Goal: Task Accomplishment & Management: Use online tool/utility

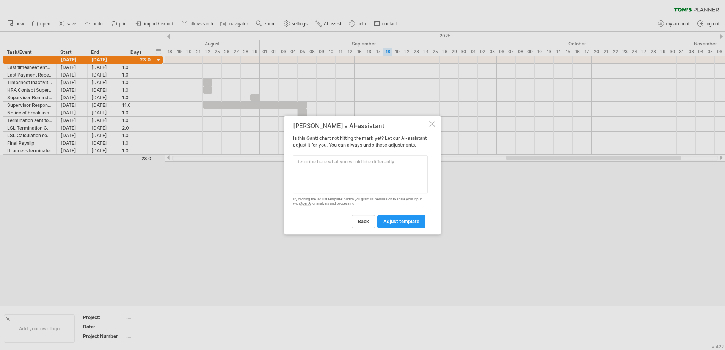
scroll to position [71, 0]
drag, startPoint x: 399, startPoint y: 243, endPoint x: 399, endPoint y: 234, distance: 8.7
click at [399, 239] on div at bounding box center [362, 175] width 725 height 350
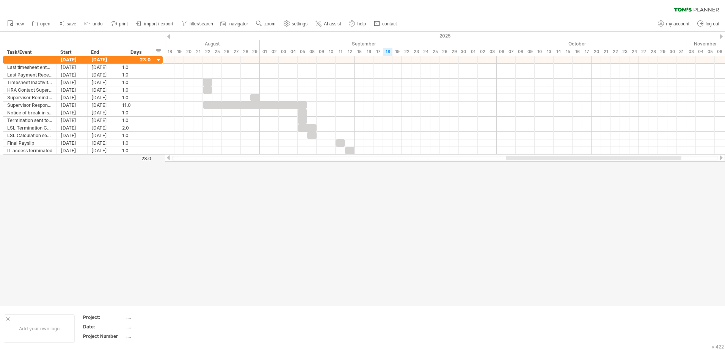
click at [399, 230] on div at bounding box center [362, 169] width 725 height 275
click at [338, 20] on link "AI assist" at bounding box center [328, 24] width 30 height 10
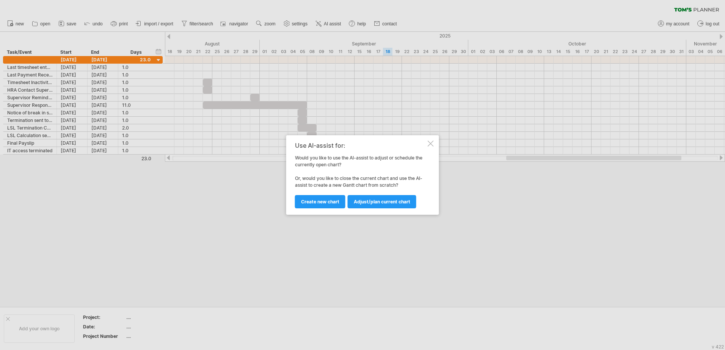
drag, startPoint x: 432, startPoint y: 141, endPoint x: 426, endPoint y: 130, distance: 12.9
click at [432, 142] on div at bounding box center [431, 144] width 6 height 6
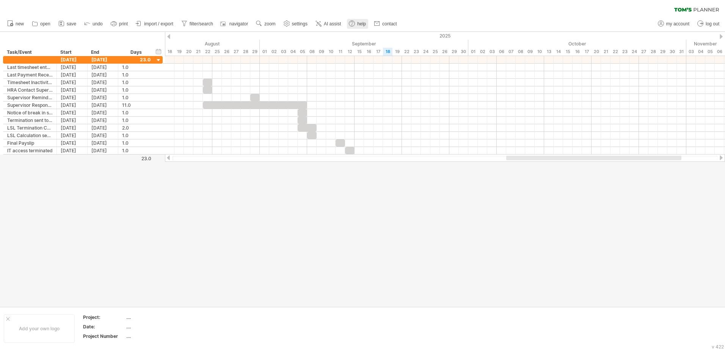
click at [358, 25] on link "help" at bounding box center [357, 24] width 21 height 10
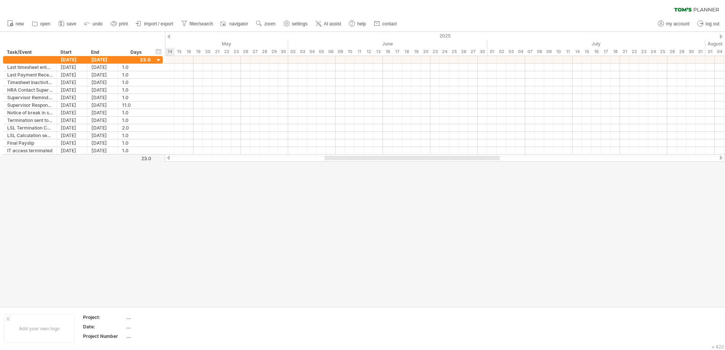
drag, startPoint x: 514, startPoint y: 156, endPoint x: 327, endPoint y: 157, distance: 186.9
click at [327, 157] on div at bounding box center [411, 158] width 175 height 5
drag, startPoint x: 173, startPoint y: 276, endPoint x: 176, endPoint y: 249, distance: 26.7
click at [173, 276] on div at bounding box center [362, 169] width 725 height 275
click at [156, 22] on span "import / export" at bounding box center [158, 23] width 29 height 5
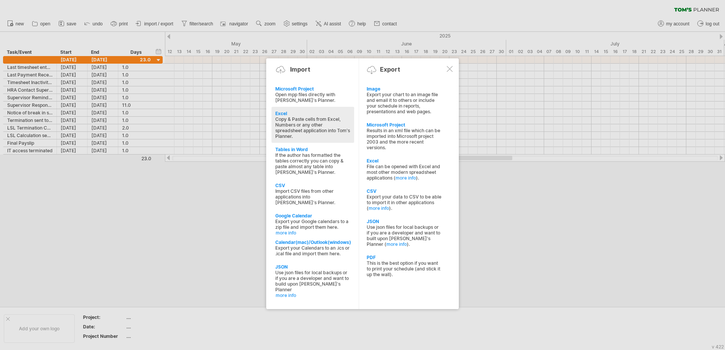
click at [302, 125] on div "Copy & Paste cells from Excel, Numbers or any other spreadsheet application int…" at bounding box center [312, 127] width 75 height 23
type textarea "**********"
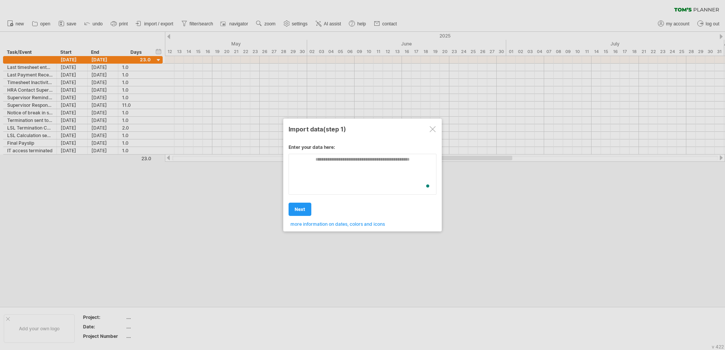
scroll to position [0, 0]
click at [323, 178] on div "**********" at bounding box center [362, 183] width 148 height 88
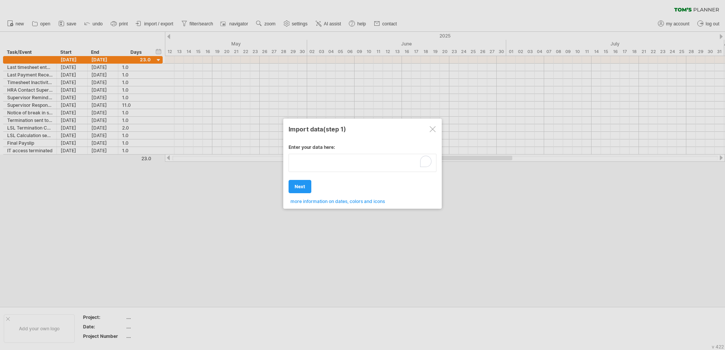
paste textarea "**********"
type textarea "**********"
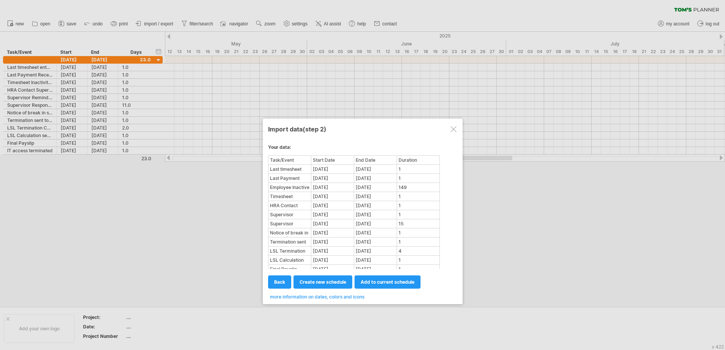
click at [304, 185] on div "Employee Inactive" at bounding box center [290, 187] width 42 height 8
click at [340, 282] on span "create new schedule" at bounding box center [322, 282] width 47 height 6
select select "***"
select select "*********"
select select "*******"
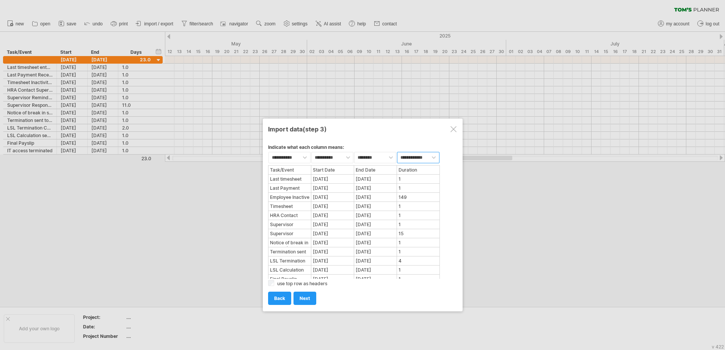
click at [424, 159] on select "**********" at bounding box center [418, 157] width 42 height 11
select select "********"
click at [397, 152] on select "**********" at bounding box center [418, 157] width 42 height 11
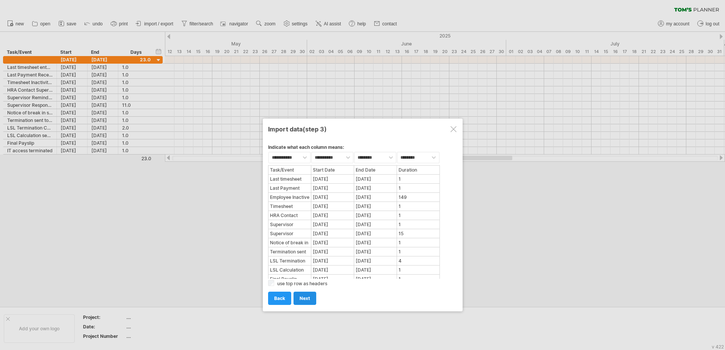
click at [307, 301] on span "next" at bounding box center [304, 299] width 11 height 6
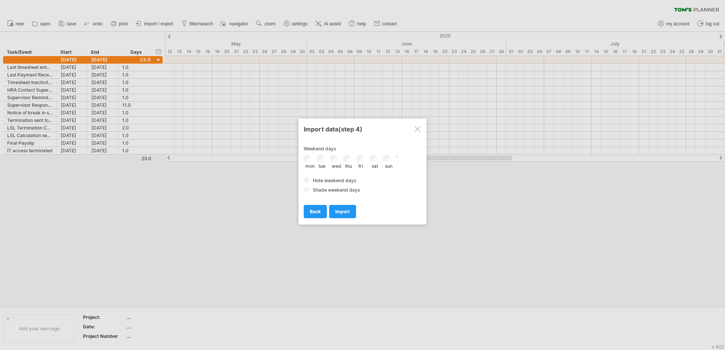
click at [330, 190] on span "Shade weekend days" at bounding box center [336, 190] width 47 height 6
click at [348, 209] on span "import" at bounding box center [342, 212] width 15 height 6
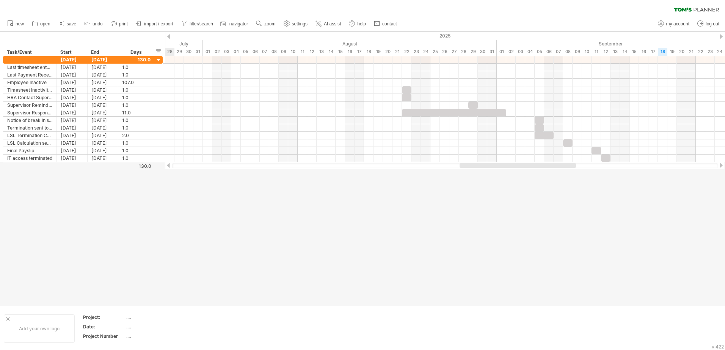
drag, startPoint x: 583, startPoint y: 165, endPoint x: 480, endPoint y: 169, distance: 102.4
click at [480, 169] on div "Trying to reach [DOMAIN_NAME] Connected again... 0% clear filter new" at bounding box center [362, 175] width 725 height 350
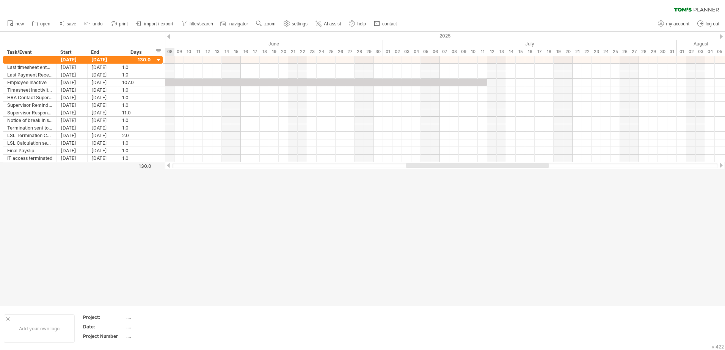
drag, startPoint x: 538, startPoint y: 166, endPoint x: 418, endPoint y: 174, distance: 120.4
click at [418, 174] on div "Trying to reach [DOMAIN_NAME] Connected again... 0% clear filter new" at bounding box center [362, 175] width 725 height 350
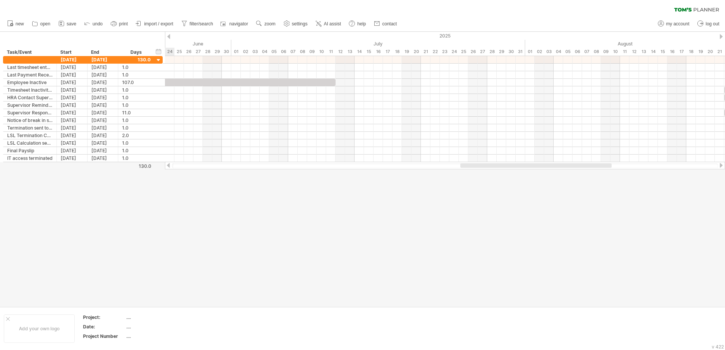
drag, startPoint x: 473, startPoint y: 166, endPoint x: 515, endPoint y: 174, distance: 42.7
click at [515, 174] on div "Trying to reach [DOMAIN_NAME] Connected again... 0% clear filter new" at bounding box center [362, 175] width 725 height 350
drag, startPoint x: 494, startPoint y: 165, endPoint x: 512, endPoint y: 166, distance: 18.6
click at [512, 166] on div at bounding box center [553, 165] width 151 height 5
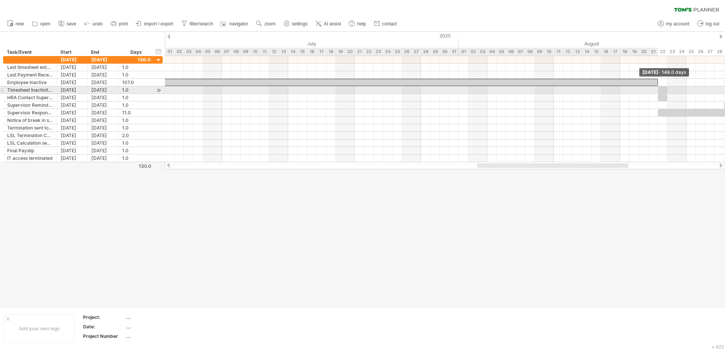
drag, startPoint x: 269, startPoint y: 81, endPoint x: 660, endPoint y: 87, distance: 390.4
click at [23, 87] on div at bounding box center [23, 109] width 0 height 106
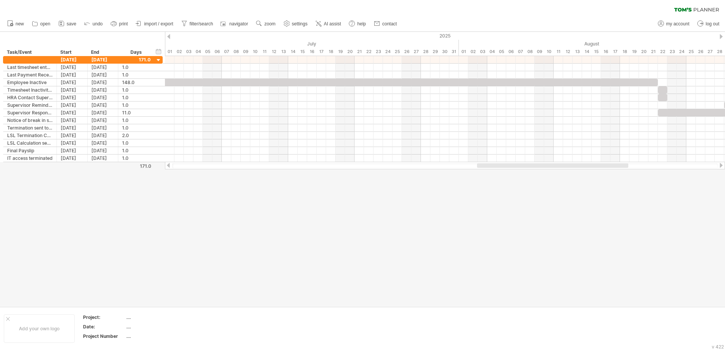
click at [406, 195] on body "progress(100%) Trying to reach [DOMAIN_NAME] Connected again... 0% clear filter…" at bounding box center [362, 176] width 725 height 352
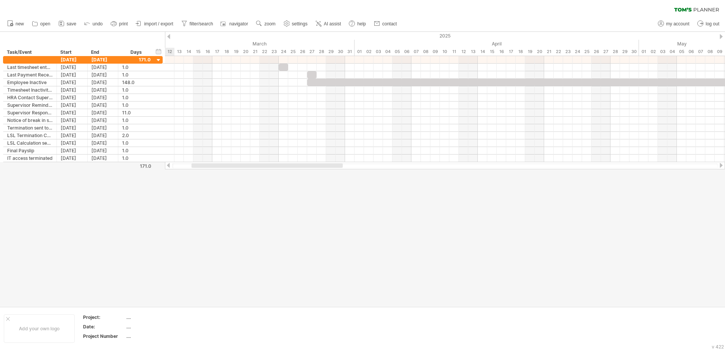
drag, startPoint x: 489, startPoint y: 166, endPoint x: 207, endPoint y: 166, distance: 282.0
click at [207, 166] on div at bounding box center [266, 165] width 151 height 5
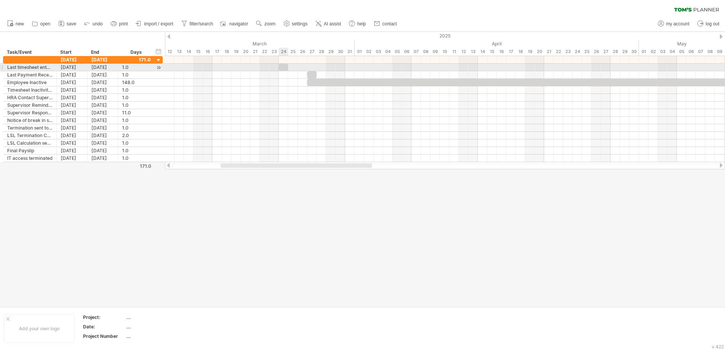
click at [284, 68] on div at bounding box center [283, 67] width 9 height 7
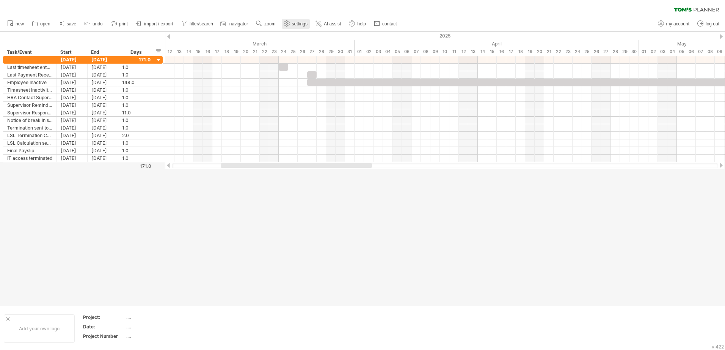
click at [300, 20] on link "settings" at bounding box center [296, 24] width 28 height 10
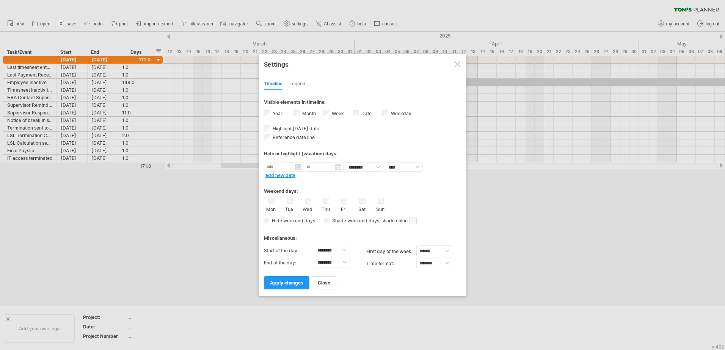
click at [300, 85] on div "Legend" at bounding box center [297, 84] width 16 height 12
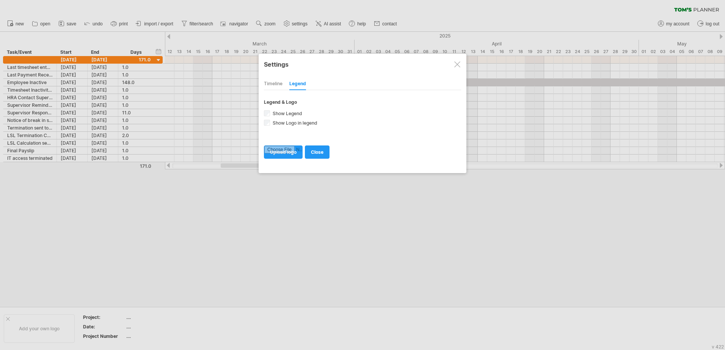
click at [274, 88] on div "Timeline" at bounding box center [273, 84] width 19 height 12
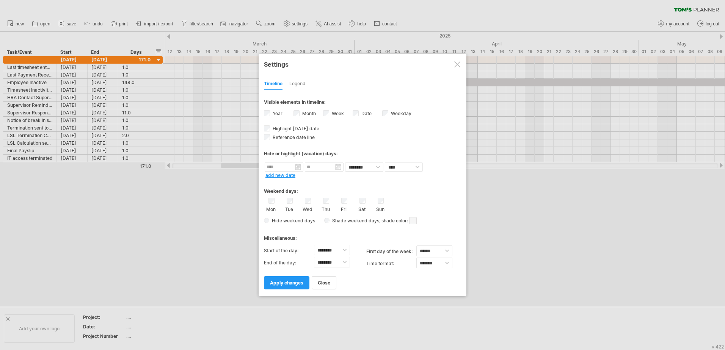
click at [455, 66] on div at bounding box center [457, 64] width 6 height 6
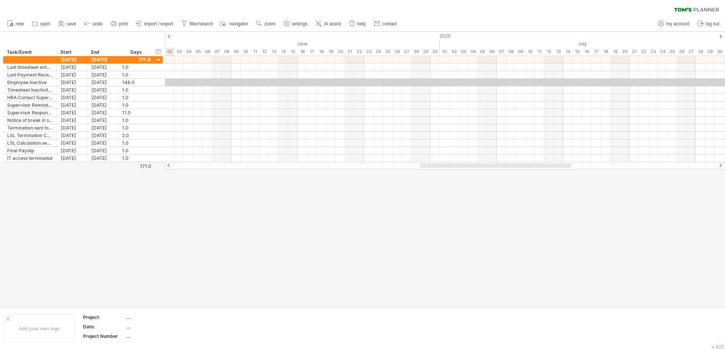
drag, startPoint x: 308, startPoint y: 166, endPoint x: 468, endPoint y: 157, distance: 159.8
click at [475, 168] on div at bounding box center [444, 165] width 545 height 5
click at [362, 25] on span "help" at bounding box center [361, 23] width 9 height 5
drag, startPoint x: 282, startPoint y: 259, endPoint x: 280, endPoint y: 247, distance: 12.6
click at [282, 259] on div at bounding box center [362, 169] width 725 height 275
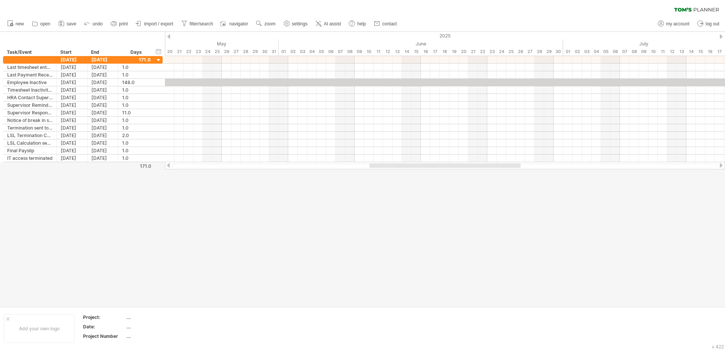
click at [148, 20] on link "import / export" at bounding box center [155, 24] width 42 height 10
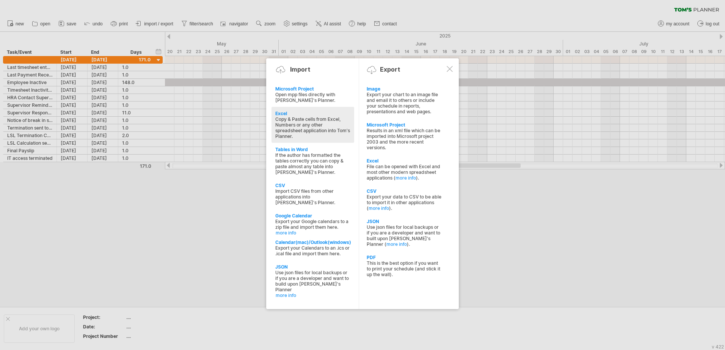
click at [323, 124] on div "Copy & Paste cells from Excel, Numbers or any other spreadsheet application int…" at bounding box center [312, 127] width 75 height 23
type textarea "**********"
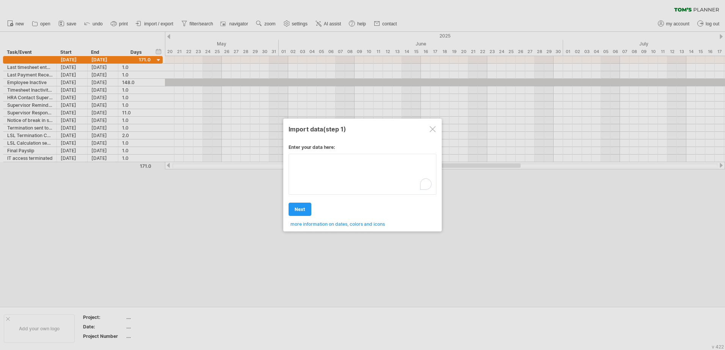
click at [342, 172] on div "**********" at bounding box center [362, 183] width 148 height 88
type textarea "**********"
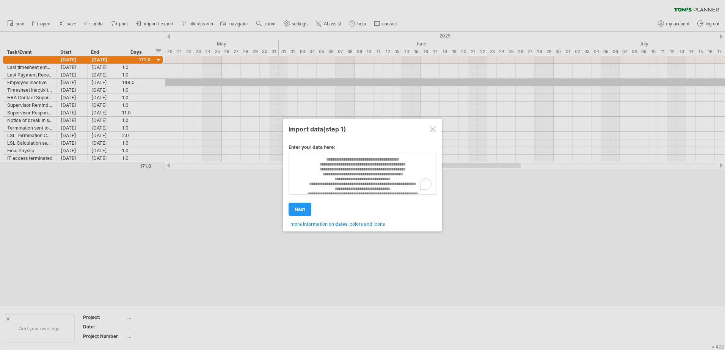
scroll to position [224, 0]
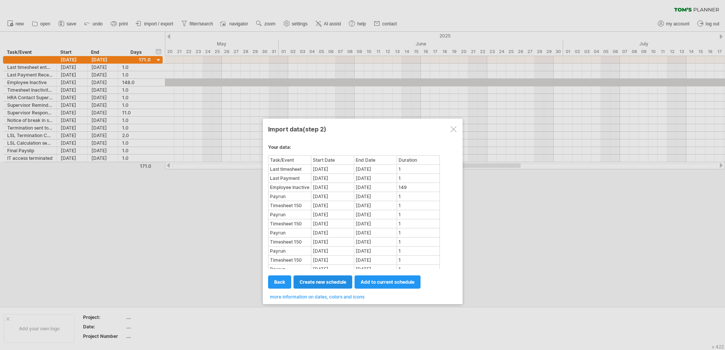
click at [338, 283] on span "create new schedule" at bounding box center [322, 282] width 47 height 6
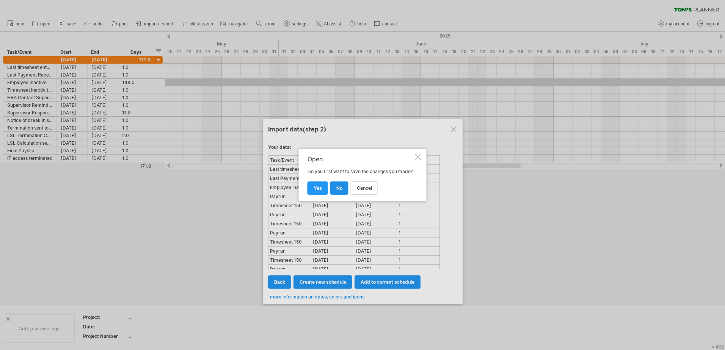
click at [342, 190] on link "no" at bounding box center [339, 188] width 18 height 13
select select "***"
select select "*********"
select select "*******"
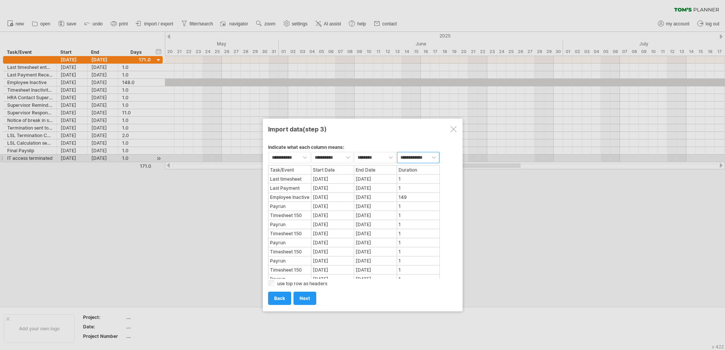
click at [410, 158] on select "**********" at bounding box center [418, 157] width 42 height 11
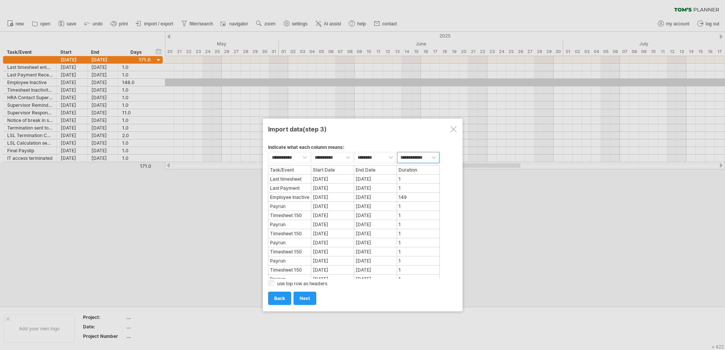
select select "********"
click at [397, 152] on select "**********" at bounding box center [418, 157] width 42 height 11
click at [306, 294] on link "next" at bounding box center [304, 298] width 23 height 13
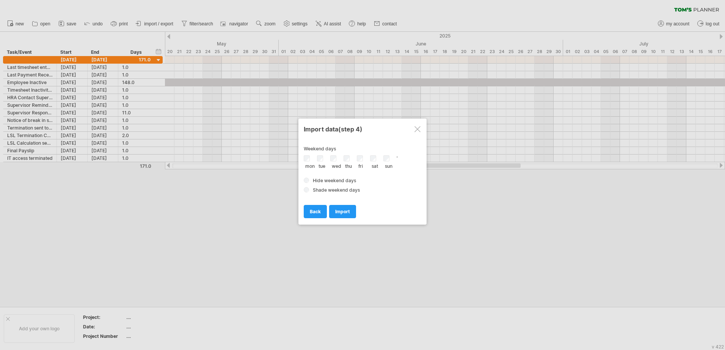
click at [345, 181] on span "Hide weekend days" at bounding box center [334, 181] width 43 height 6
click at [336, 214] on span "import" at bounding box center [342, 212] width 15 height 6
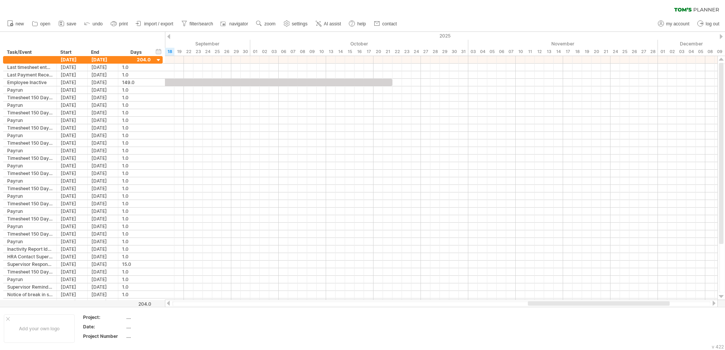
click at [270, 303] on div at bounding box center [441, 303] width 538 height 5
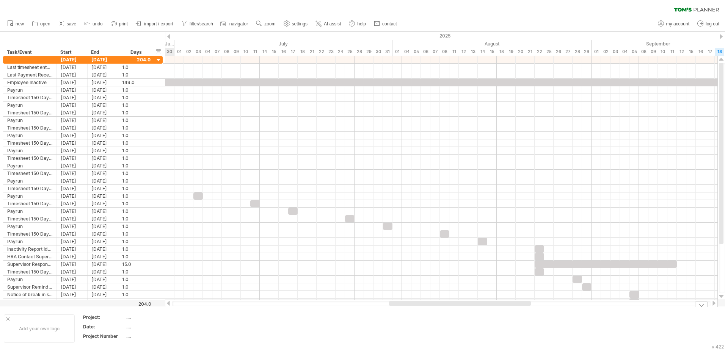
drag, startPoint x: 552, startPoint y: 303, endPoint x: 413, endPoint y: 314, distance: 139.1
click at [413, 314] on div "Trying to reach [DOMAIN_NAME] Connected again... 0% clear filter new" at bounding box center [362, 175] width 725 height 350
click at [292, 20] on link "settings" at bounding box center [296, 24] width 28 height 10
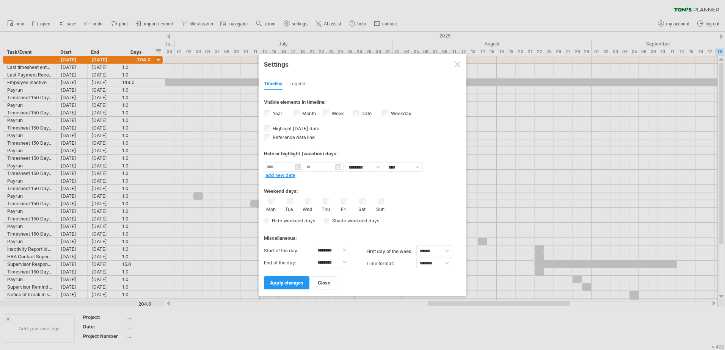
click at [298, 75] on div "Timeline Legend" at bounding box center [362, 82] width 197 height 16
click at [301, 88] on div "Legend" at bounding box center [297, 84] width 16 height 12
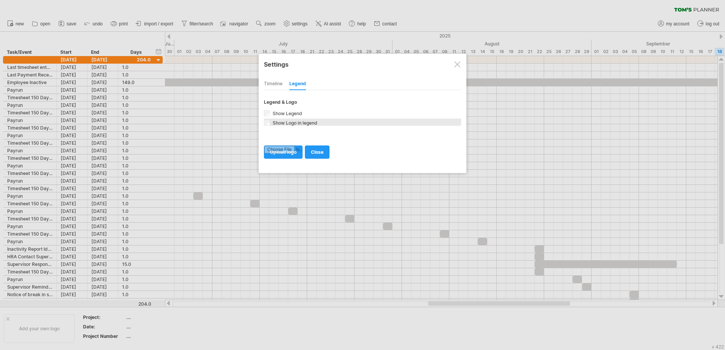
click at [293, 123] on span "Show Logo in legend" at bounding box center [294, 123] width 46 height 6
click at [314, 155] on span "close" at bounding box center [317, 152] width 13 height 6
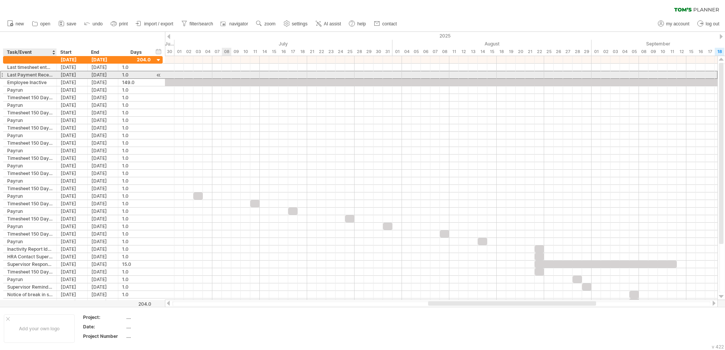
click at [27, 74] on div "Last Payment Received" at bounding box center [29, 74] width 45 height 7
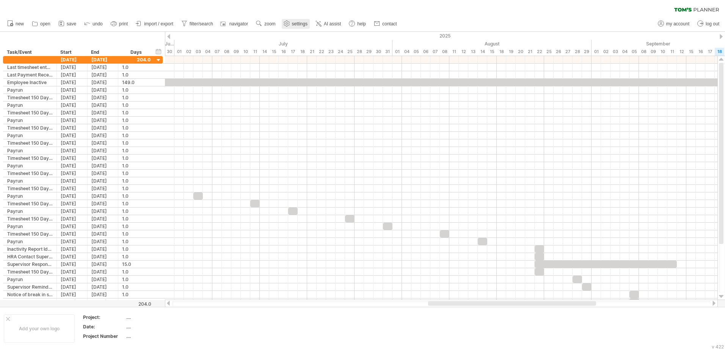
click at [294, 22] on span "settings" at bounding box center [300, 23] width 16 height 5
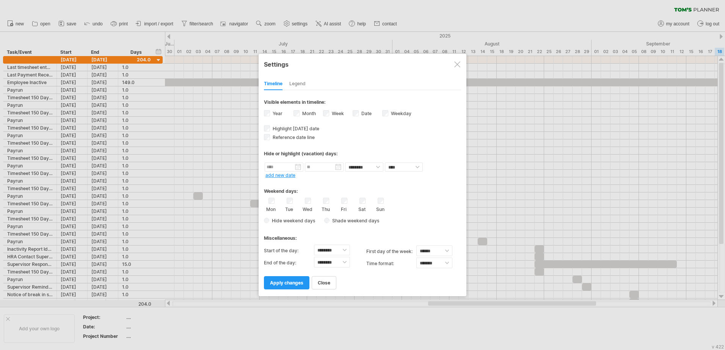
click at [459, 64] on div at bounding box center [457, 64] width 6 height 6
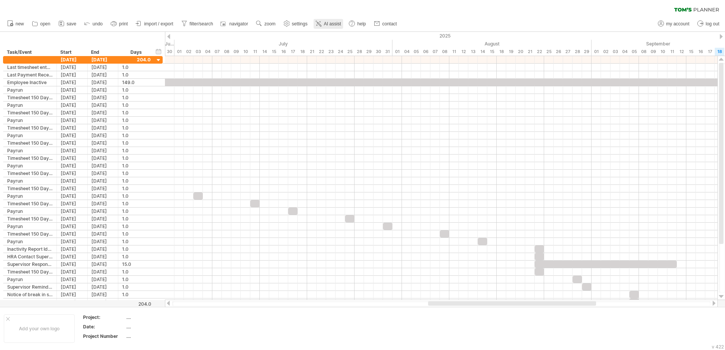
click at [322, 25] on icon at bounding box center [319, 24] width 8 height 8
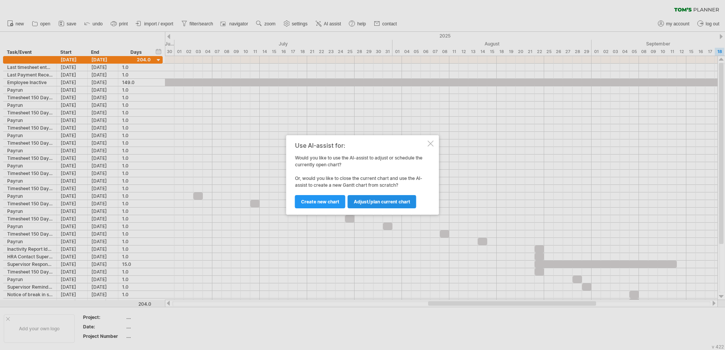
click at [360, 200] on span "Adjust/plan current chart" at bounding box center [382, 202] width 56 height 6
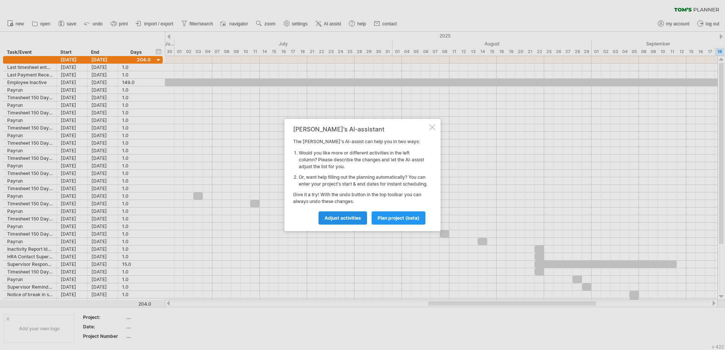
click at [340, 225] on link "Adjust activities" at bounding box center [342, 217] width 49 height 13
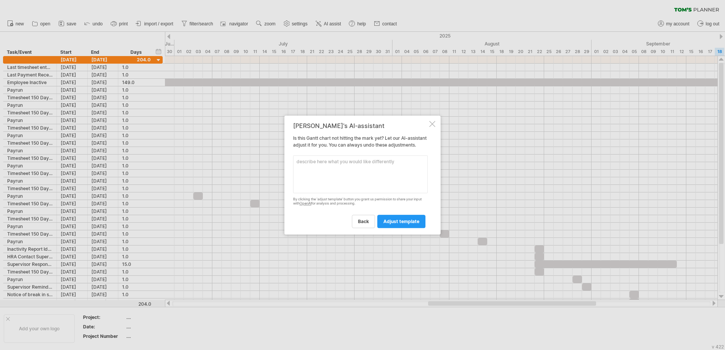
click at [322, 174] on textarea at bounding box center [360, 174] width 135 height 38
type textarea "look better"
click at [392, 224] on span "adjust template" at bounding box center [401, 222] width 36 height 6
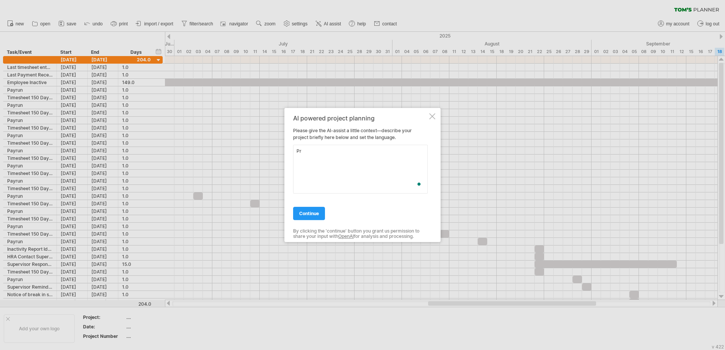
type textarea "P"
type textarea "Just make the existing project look ncie with colours"
click at [316, 214] on span "continue" at bounding box center [309, 214] width 20 height 6
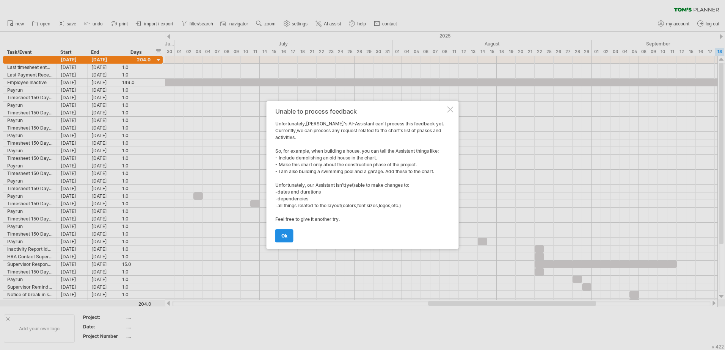
click at [284, 235] on span "ok" at bounding box center [284, 236] width 6 height 6
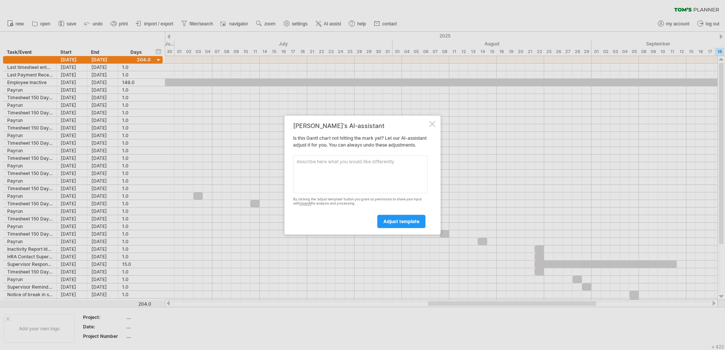
click at [428, 121] on div "[PERSON_NAME]'s AI-assistant Is this [PERSON_NAME] chart not hitting the mark y…" at bounding box center [362, 175] width 156 height 119
click at [427, 117] on div "[PERSON_NAME]'s AI-assistant Is this [PERSON_NAME] chart not hitting the mark y…" at bounding box center [362, 175] width 156 height 119
click at [431, 121] on div at bounding box center [432, 124] width 6 height 6
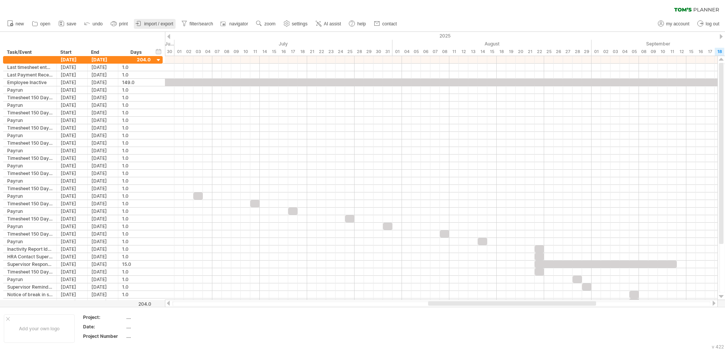
click at [149, 23] on span "import / export" at bounding box center [158, 23] width 29 height 5
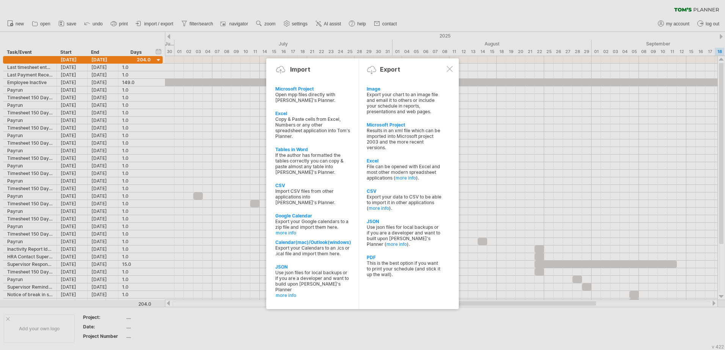
click at [448, 68] on div at bounding box center [449, 69] width 6 height 6
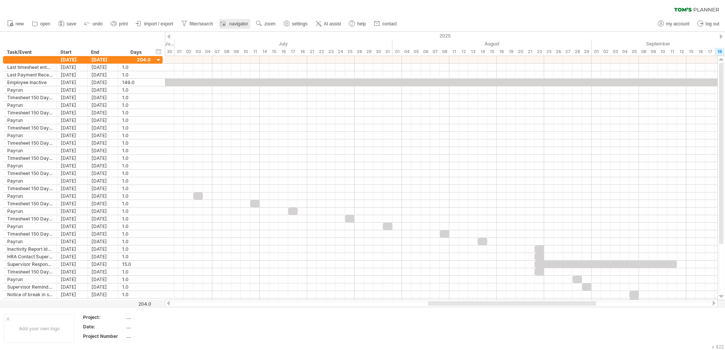
click at [237, 23] on span "navigator" at bounding box center [238, 23] width 19 height 5
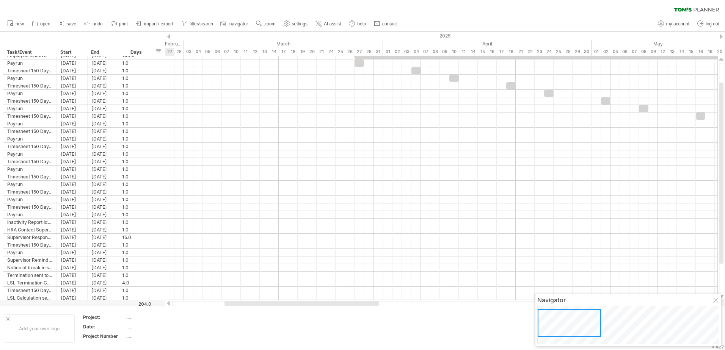
drag, startPoint x: 659, startPoint y: 326, endPoint x: 537, endPoint y: 327, distance: 121.7
click at [537, 327] on div at bounding box center [568, 323] width 63 height 28
click at [233, 23] on span "navigator" at bounding box center [238, 23] width 19 height 5
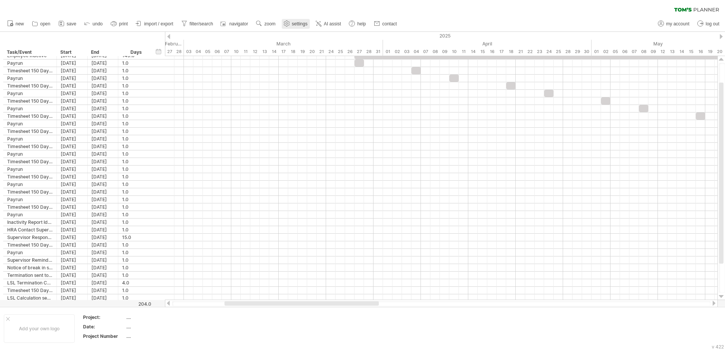
click at [282, 26] on link "settings" at bounding box center [296, 24] width 28 height 10
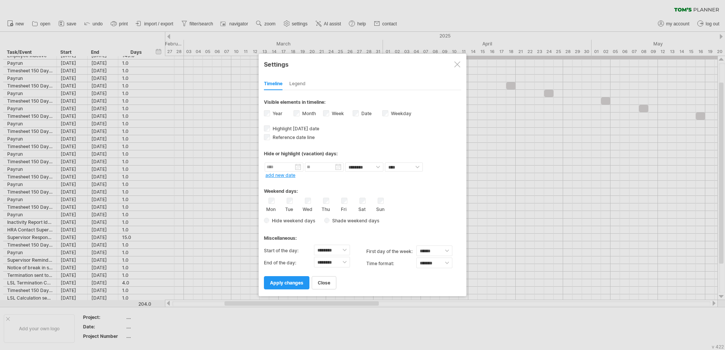
click at [296, 86] on div "Legend" at bounding box center [297, 84] width 16 height 12
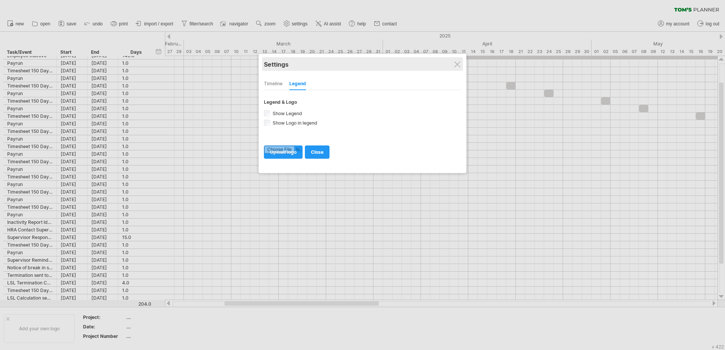
click at [455, 61] on div "Settings" at bounding box center [362, 64] width 197 height 14
click at [455, 62] on div at bounding box center [457, 64] width 6 height 6
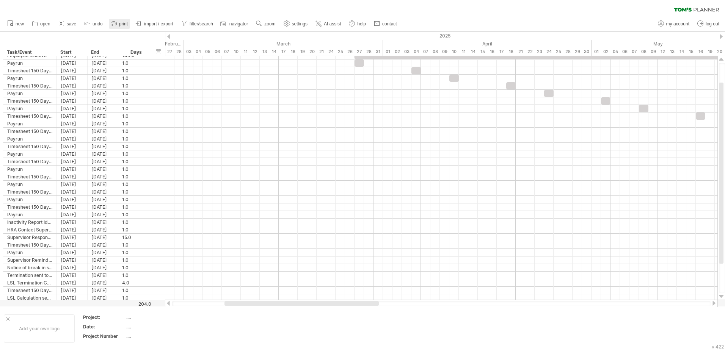
click at [126, 22] on span "print" at bounding box center [123, 23] width 9 height 5
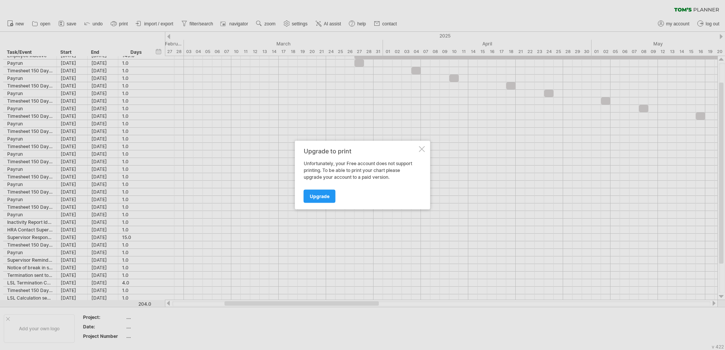
click at [419, 150] on div at bounding box center [422, 149] width 6 height 6
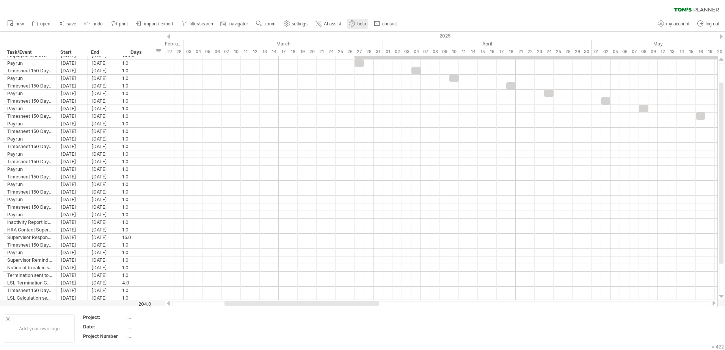
click at [353, 23] on icon at bounding box center [352, 23] width 2 height 3
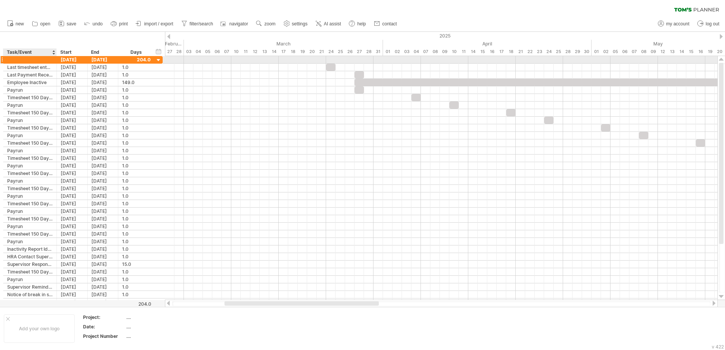
click at [41, 58] on div at bounding box center [29, 59] width 45 height 7
click at [31, 53] on div "Task/Event" at bounding box center [29, 53] width 45 height 8
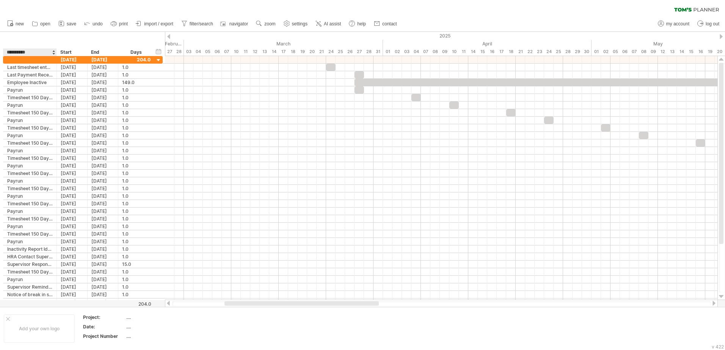
click at [31, 53] on input "**********" at bounding box center [29, 53] width 45 height 8
click at [53, 53] on div at bounding box center [53, 53] width 3 height 8
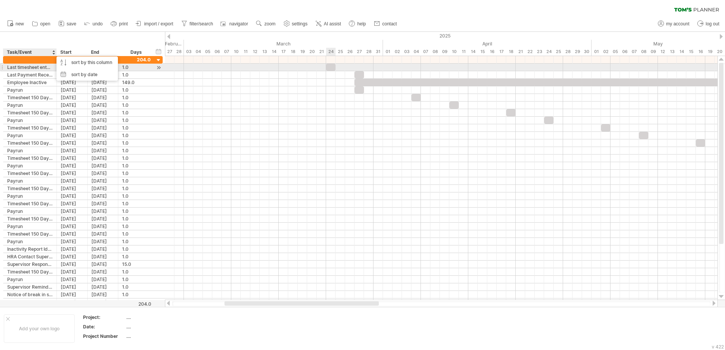
click at [334, 67] on span at bounding box center [335, 67] width 3 height 7
click at [329, 67] on div at bounding box center [330, 67] width 9 height 7
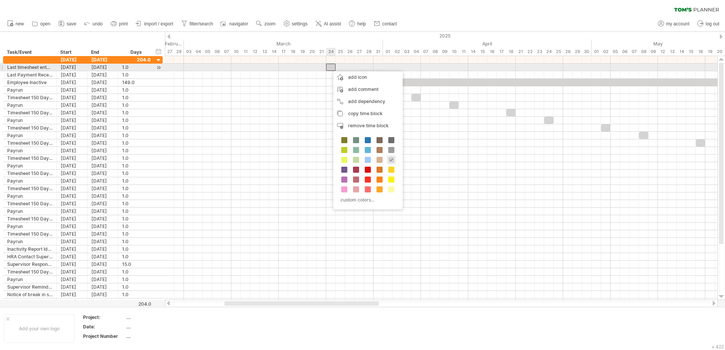
click at [329, 67] on div at bounding box center [330, 67] width 9 height 7
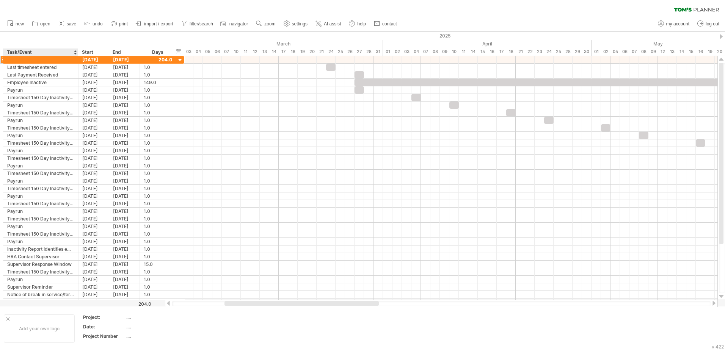
drag, startPoint x: 55, startPoint y: 54, endPoint x: 97, endPoint y: 58, distance: 42.2
click at [97, 58] on div "Trying to reach [DOMAIN_NAME] Connected again... 0% clear filter new" at bounding box center [362, 175] width 725 height 350
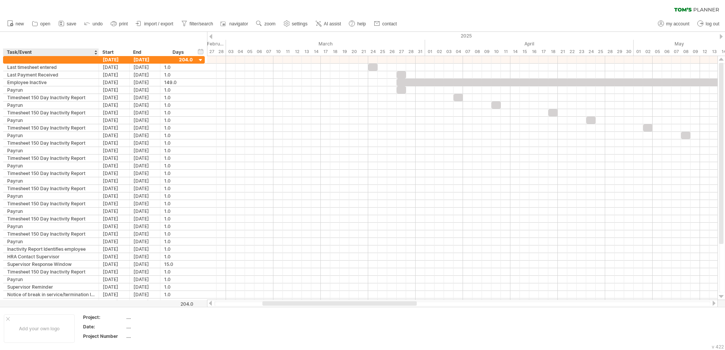
click at [99, 53] on div "Start" at bounding box center [114, 53] width 31 height 8
click at [117, 54] on div "Start" at bounding box center [113, 53] width 23 height 8
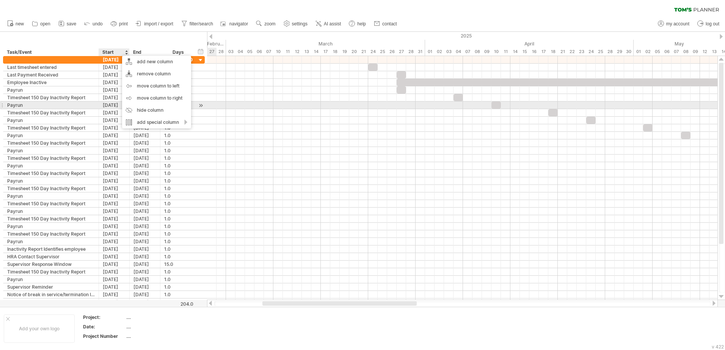
click at [209, 108] on div at bounding box center [462, 106] width 510 height 8
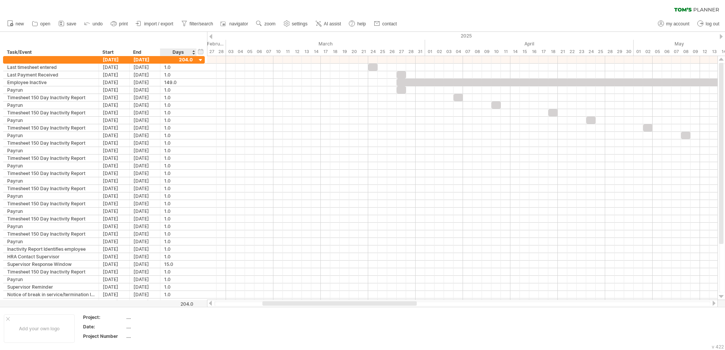
click at [188, 53] on div "Days" at bounding box center [178, 53] width 36 height 8
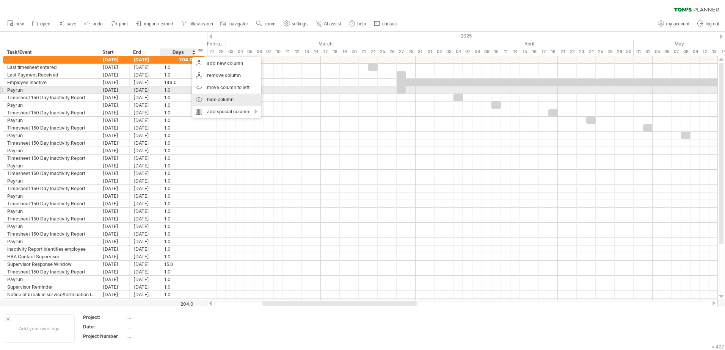
click at [210, 94] on div "hide column" at bounding box center [226, 100] width 69 height 12
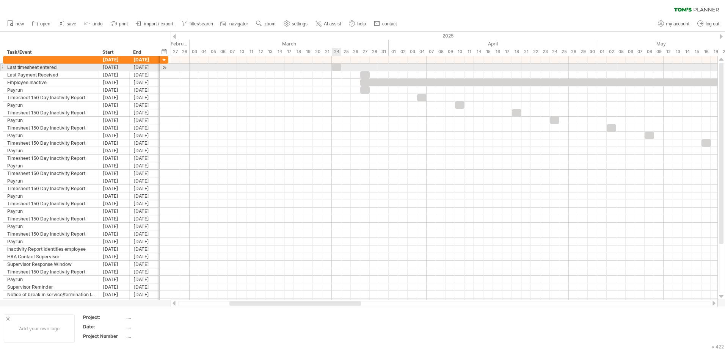
click at [337, 66] on div at bounding box center [336, 67] width 9 height 7
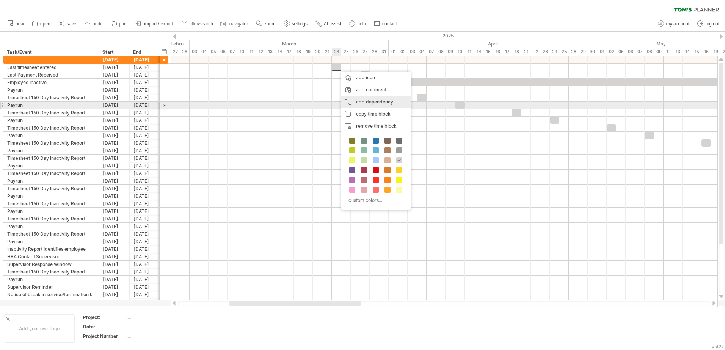
click at [373, 102] on div "add dependency You can use dependencies when you require tasks to be done in a …" at bounding box center [375, 102] width 69 height 12
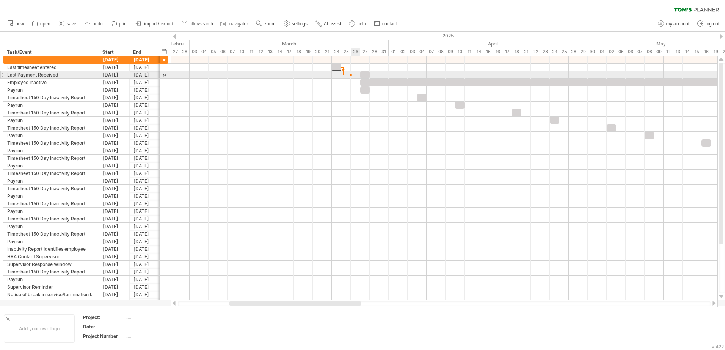
click at [357, 78] on div at bounding box center [444, 75] width 547 height 8
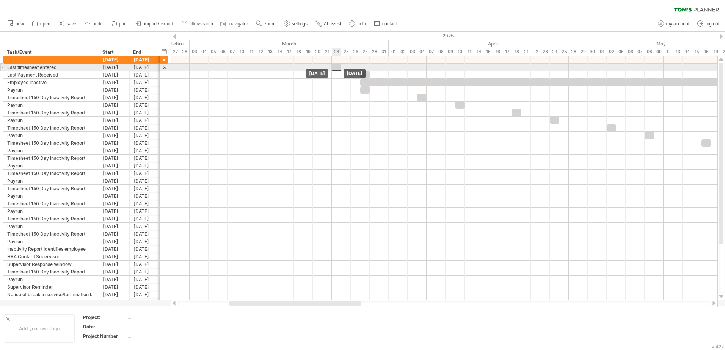
click at [338, 70] on div at bounding box center [336, 67] width 9 height 7
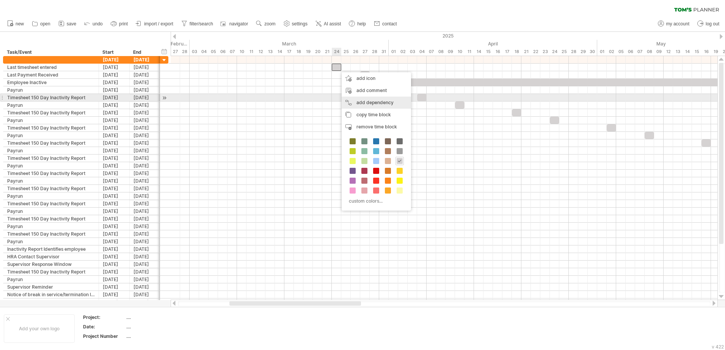
click at [362, 100] on div "add dependency You can use dependencies when you require tasks to be done in a …" at bounding box center [375, 103] width 69 height 12
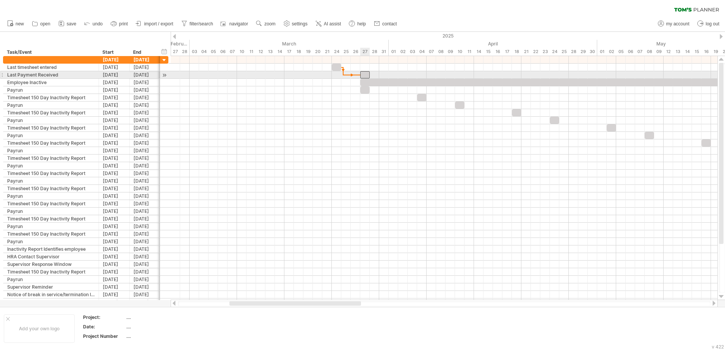
click at [363, 73] on div at bounding box center [364, 74] width 9 height 7
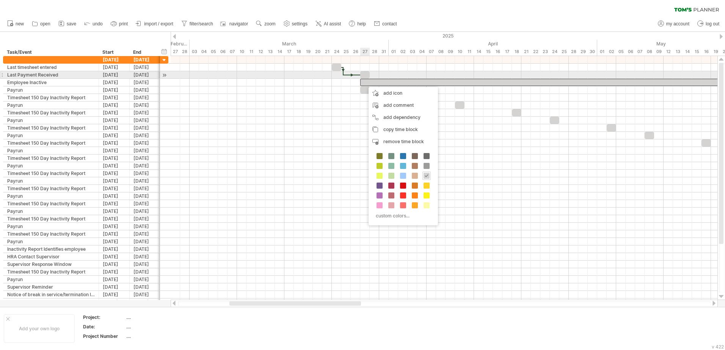
click at [367, 74] on div at bounding box center [364, 74] width 9 height 7
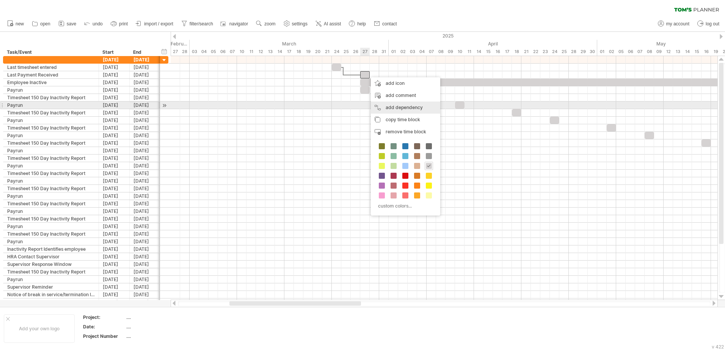
click at [395, 104] on div "add dependency You can use dependencies when you require tasks to be done in a …" at bounding box center [405, 108] width 69 height 12
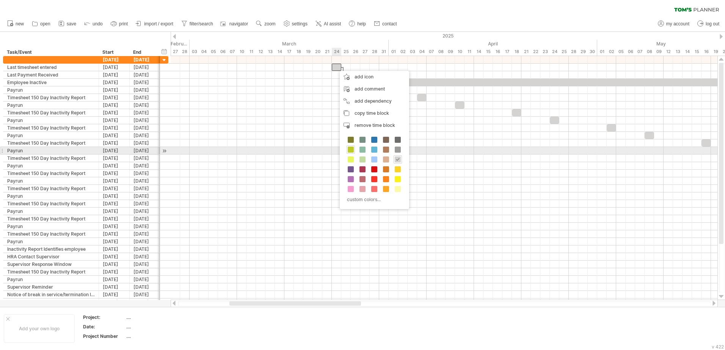
click at [349, 148] on span at bounding box center [351, 150] width 6 height 6
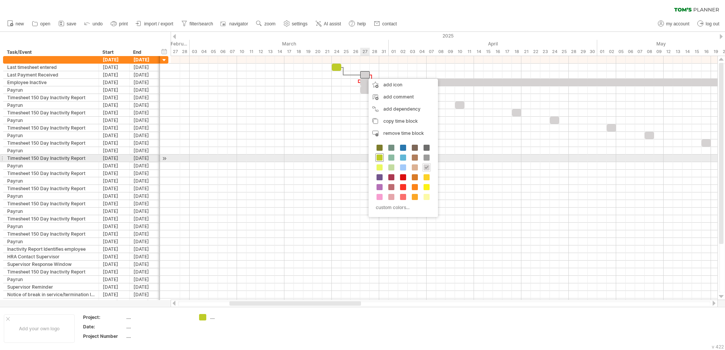
click at [378, 157] on span at bounding box center [379, 158] width 6 height 6
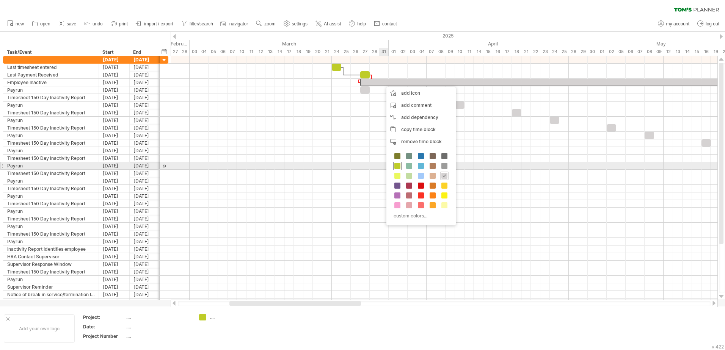
click at [393, 166] on div at bounding box center [397, 166] width 8 height 8
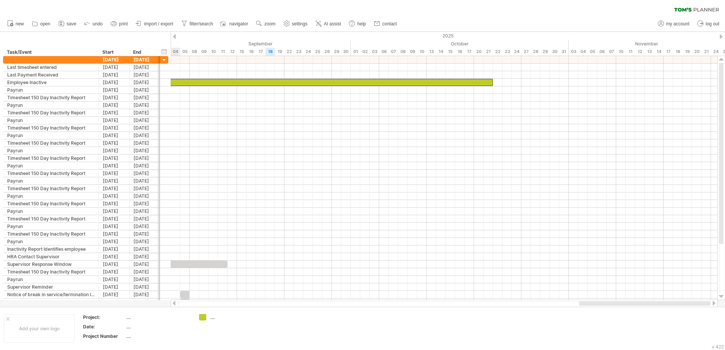
drag, startPoint x: 324, startPoint y: 306, endPoint x: 726, endPoint y: 338, distance: 402.6
click at [724, 338] on html "progress(100%) Trying to reach [DOMAIN_NAME] Connected again... 0% clear filter…" at bounding box center [362, 176] width 725 height 352
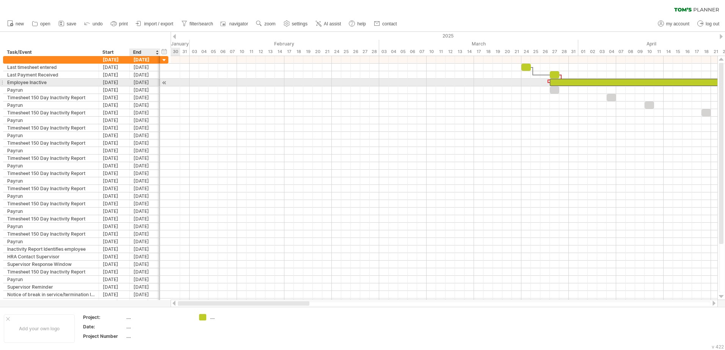
click at [143, 85] on div "[DATE]" at bounding box center [145, 82] width 31 height 7
click at [143, 83] on div "[DATE]" at bounding box center [145, 82] width 31 height 7
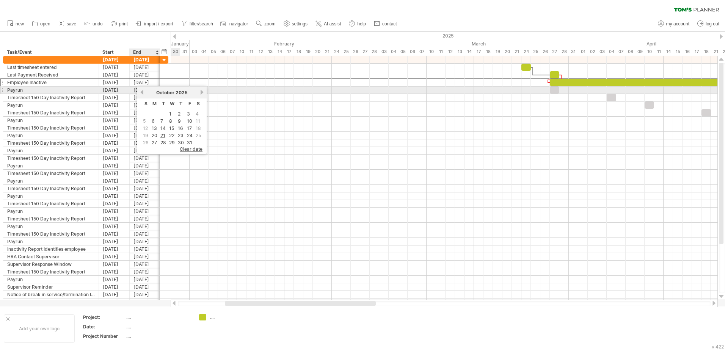
click at [142, 94] on link "previous" at bounding box center [142, 92] width 6 height 6
click at [201, 92] on link "next" at bounding box center [202, 92] width 6 height 6
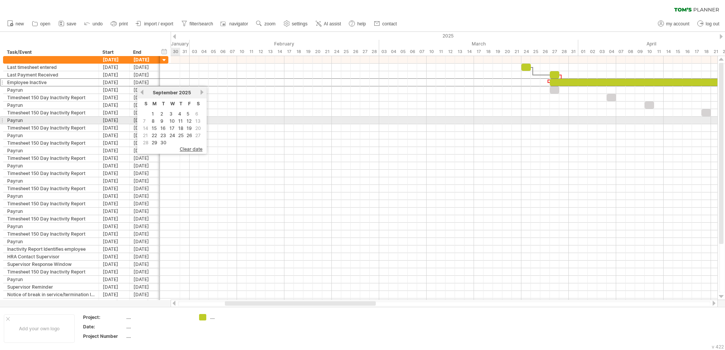
click at [177, 121] on link "11" at bounding box center [180, 120] width 6 height 7
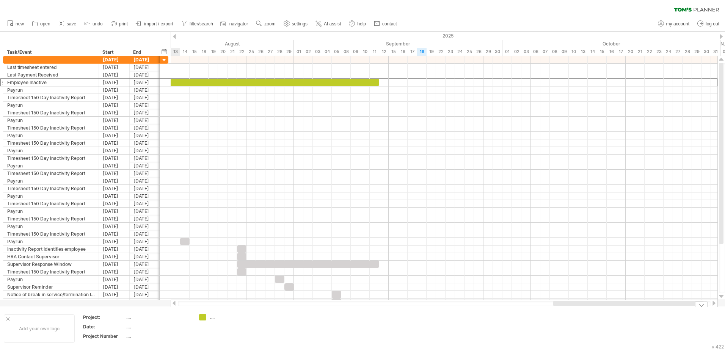
drag, startPoint x: 279, startPoint y: 304, endPoint x: 607, endPoint y: 326, distance: 328.5
click at [607, 326] on div "Trying to reach [DOMAIN_NAME] Connected again... 0% clear filter new" at bounding box center [362, 175] width 725 height 350
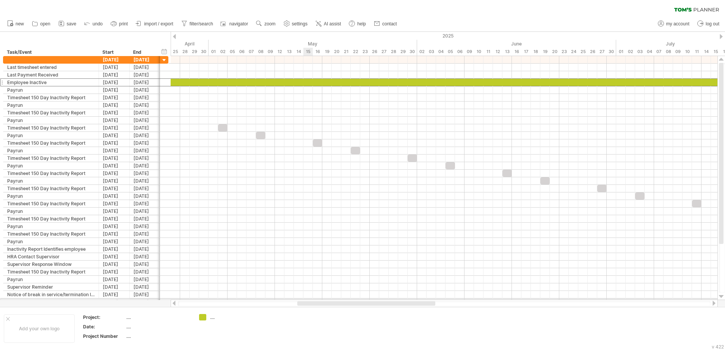
drag, startPoint x: 519, startPoint y: 305, endPoint x: 310, endPoint y: 300, distance: 209.3
click at [310, 300] on div at bounding box center [444, 304] width 547 height 8
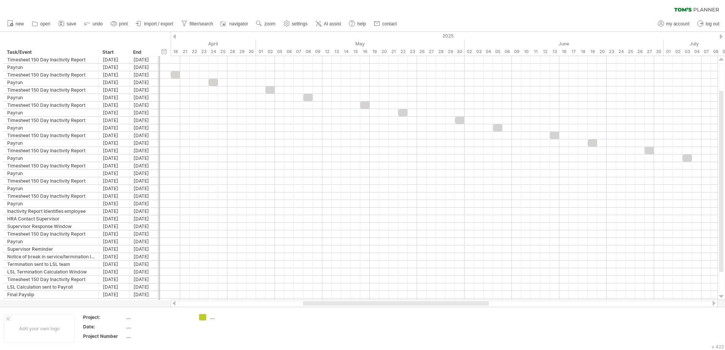
drag, startPoint x: 380, startPoint y: 302, endPoint x: 365, endPoint y: 301, distance: 14.8
click at [365, 301] on div at bounding box center [444, 304] width 547 height 8
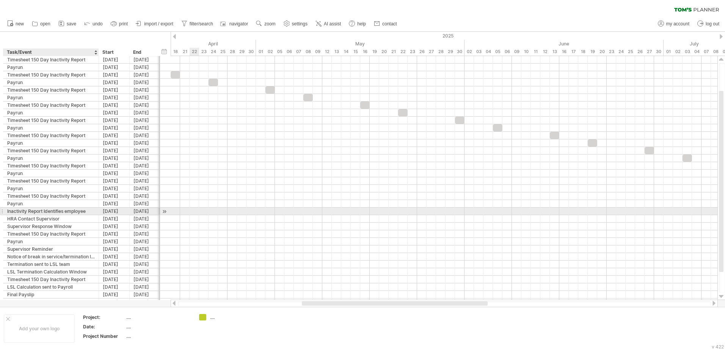
click at [81, 211] on div "Inactivity Report Identifies employee" at bounding box center [51, 211] width 88 height 7
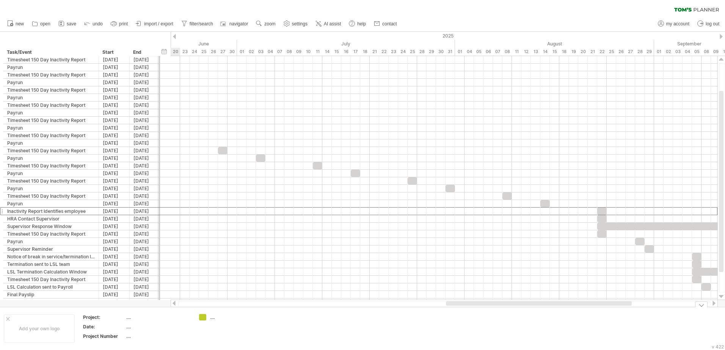
drag, startPoint x: 310, startPoint y: 298, endPoint x: 488, endPoint y: 326, distance: 180.6
click at [488, 326] on div "Trying to reach [DOMAIN_NAME] Connected again... 0% clear filter new" at bounding box center [362, 175] width 725 height 350
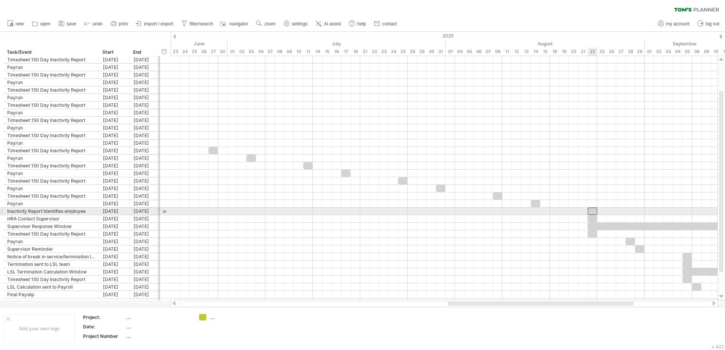
click at [593, 209] on div at bounding box center [591, 211] width 9 height 7
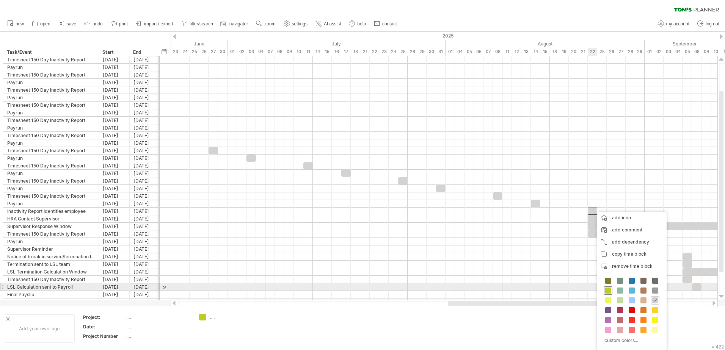
click at [605, 288] on div at bounding box center [608, 291] width 8 height 8
click at [606, 287] on div at bounding box center [607, 291] width 8 height 8
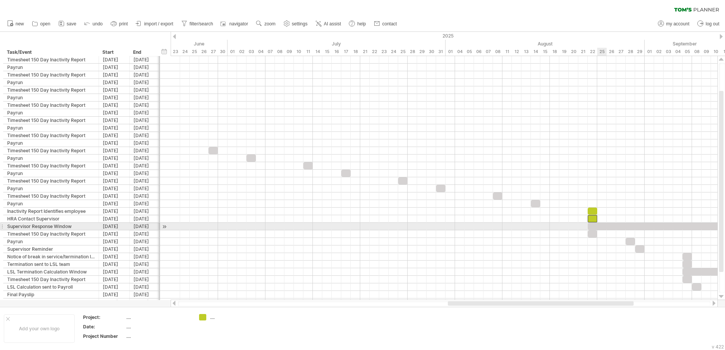
click at [598, 226] on div at bounding box center [658, 226] width 142 height 7
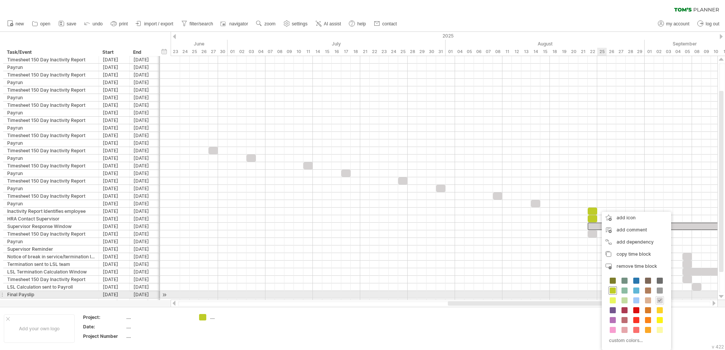
click at [612, 292] on span at bounding box center [612, 291] width 6 height 6
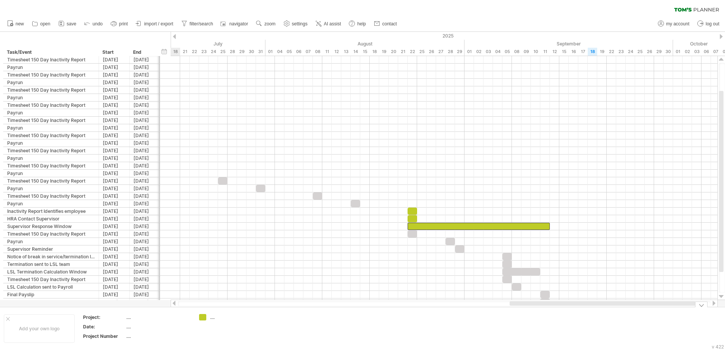
drag, startPoint x: 578, startPoint y: 305, endPoint x: 640, endPoint y: 309, distance: 61.9
click at [640, 309] on div "Trying to reach [DOMAIN_NAME] Connected again... 0% clear filter new" at bounding box center [362, 175] width 725 height 350
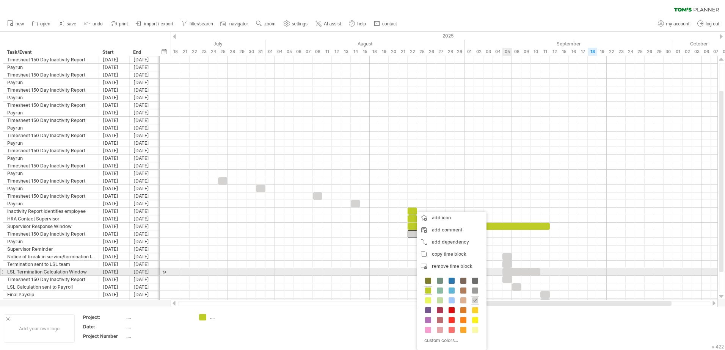
click at [511, 272] on div at bounding box center [521, 271] width 38 height 7
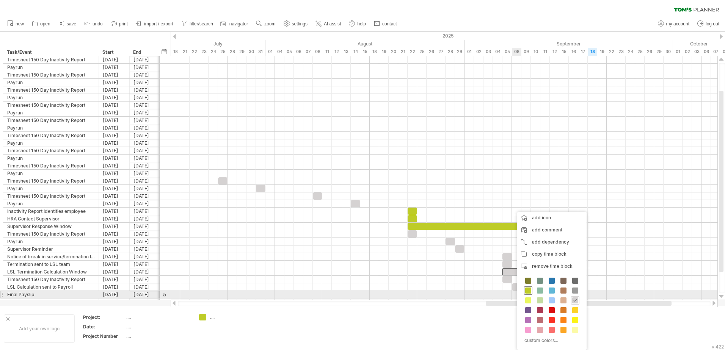
click at [526, 292] on span at bounding box center [528, 291] width 6 height 6
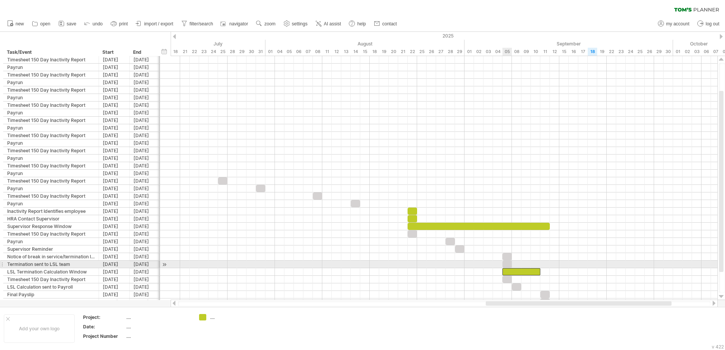
click at [509, 265] on div at bounding box center [506, 264] width 9 height 7
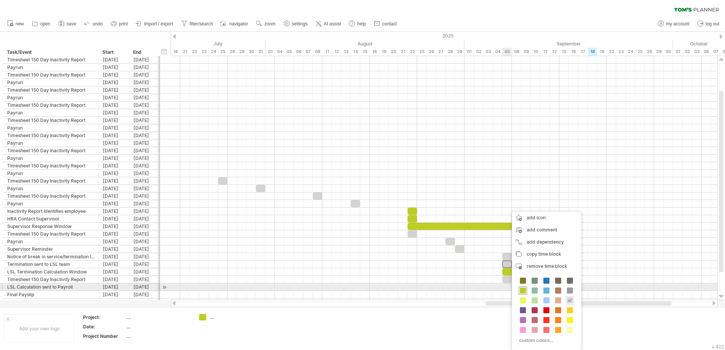
click at [522, 290] on span at bounding box center [523, 291] width 6 height 6
click at [525, 287] on div at bounding box center [524, 291] width 8 height 8
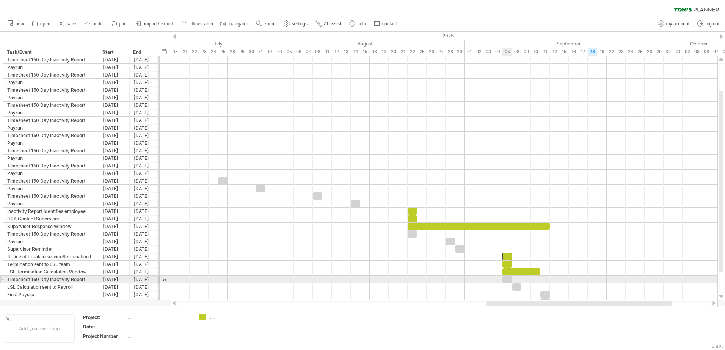
click at [509, 279] on div at bounding box center [506, 279] width 9 height 7
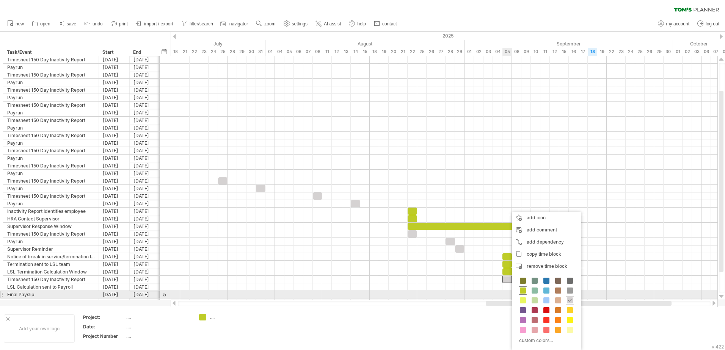
click at [522, 291] on span at bounding box center [523, 291] width 6 height 6
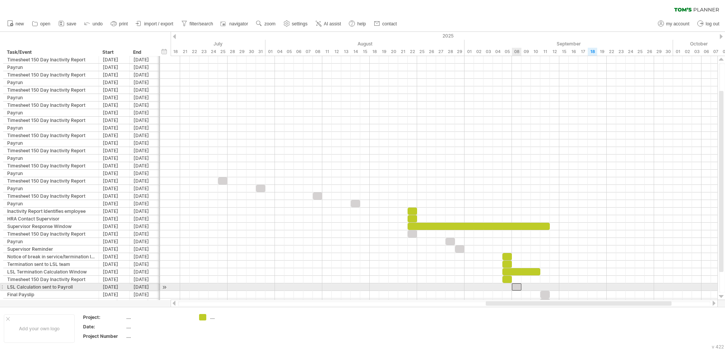
click at [518, 288] on div at bounding box center [516, 286] width 9 height 7
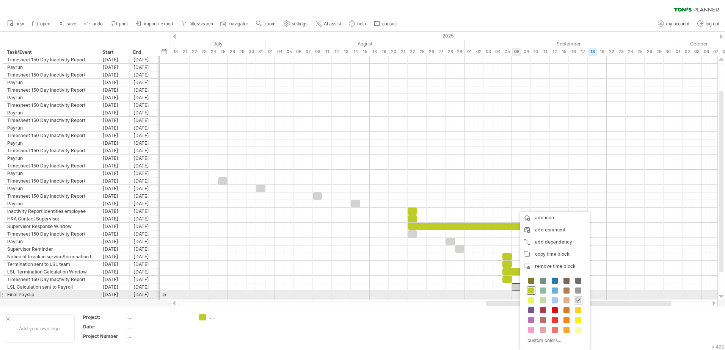
click at [531, 292] on span at bounding box center [531, 291] width 6 height 6
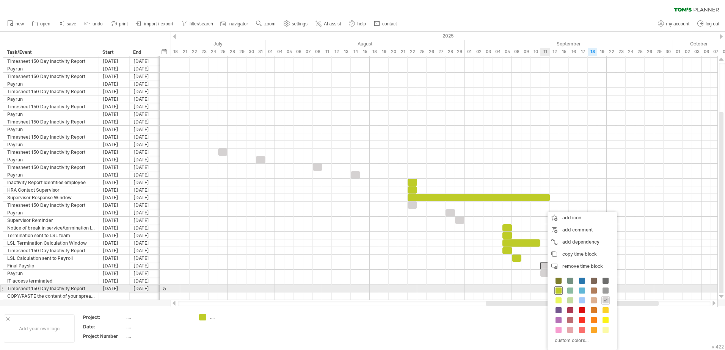
click at [556, 288] on span at bounding box center [558, 291] width 6 height 6
click at [556, 290] on div at bounding box center [559, 291] width 8 height 8
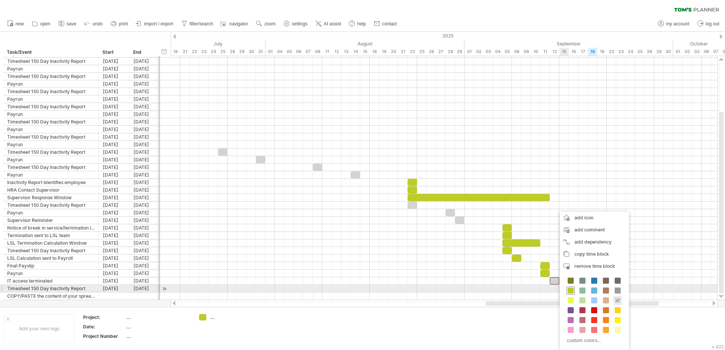
click at [570, 290] on span at bounding box center [570, 291] width 6 height 6
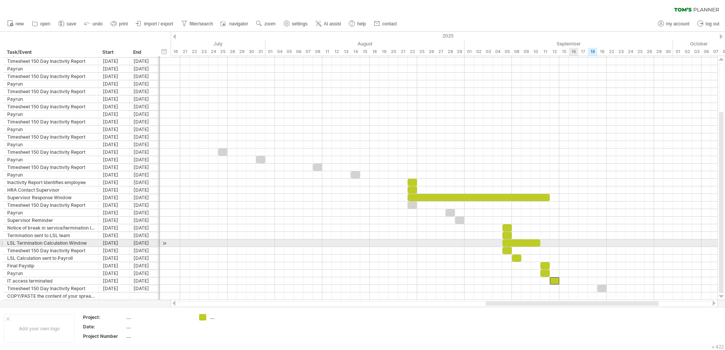
click at [573, 243] on div at bounding box center [444, 244] width 547 height 8
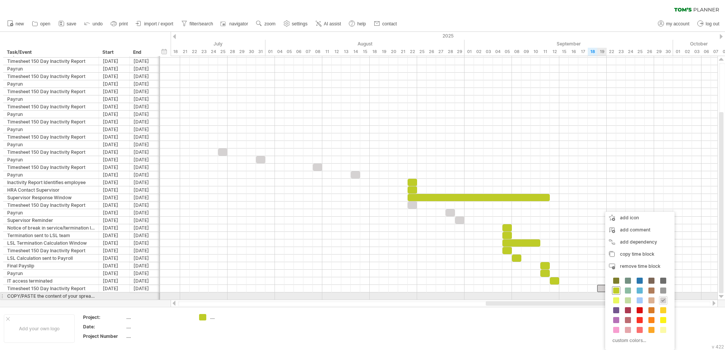
click at [614, 294] on div at bounding box center [616, 291] width 8 height 8
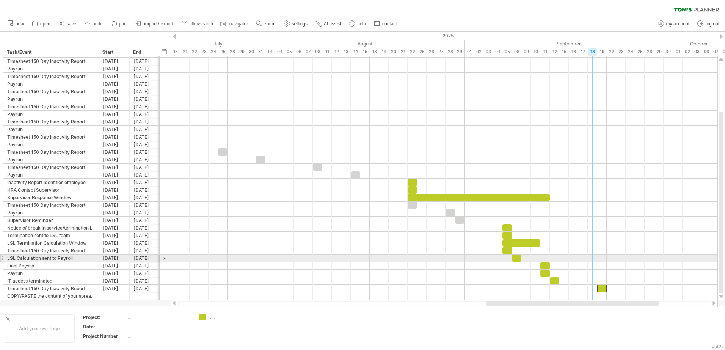
click at [588, 178] on div at bounding box center [444, 175] width 547 height 8
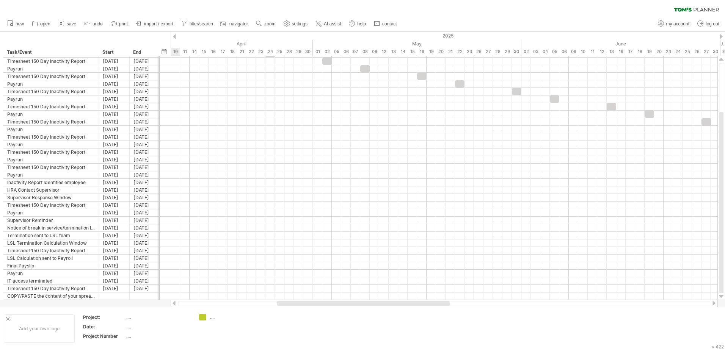
drag, startPoint x: 573, startPoint y: 304, endPoint x: 368, endPoint y: 302, distance: 204.3
click at [368, 302] on div at bounding box center [363, 303] width 173 height 5
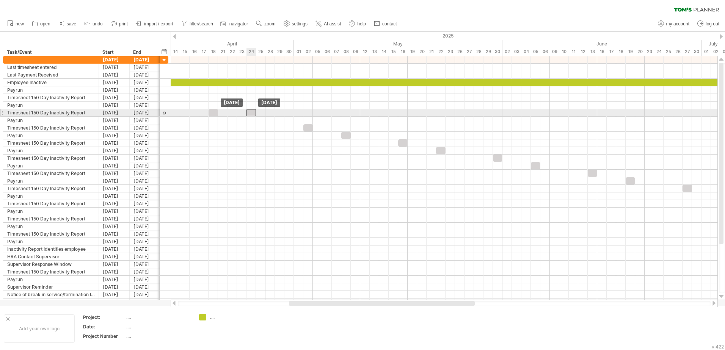
drag, startPoint x: 251, startPoint y: 120, endPoint x: 251, endPoint y: 114, distance: 6.4
drag, startPoint x: 310, startPoint y: 129, endPoint x: 309, endPoint y: 115, distance: 14.4
drag, startPoint x: 343, startPoint y: 136, endPoint x: 341, endPoint y: 115, distance: 21.0
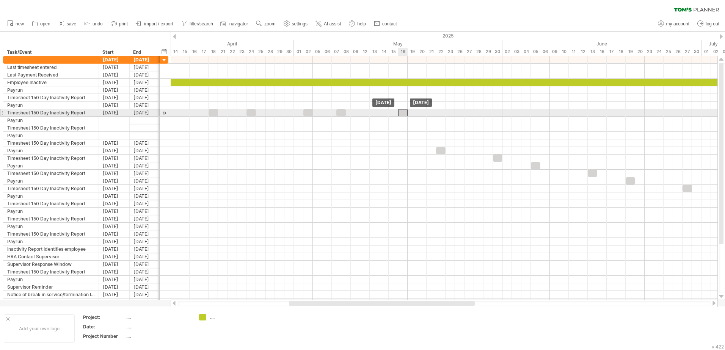
drag, startPoint x: 403, startPoint y: 142, endPoint x: 403, endPoint y: 114, distance: 28.4
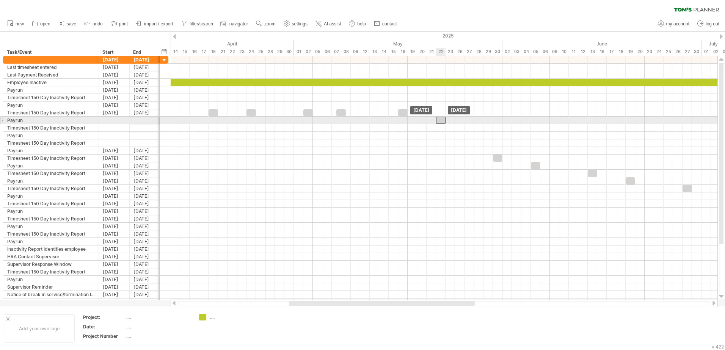
drag, startPoint x: 442, startPoint y: 150, endPoint x: 440, endPoint y: 116, distance: 34.2
drag, startPoint x: 253, startPoint y: 114, endPoint x: 253, endPoint y: 122, distance: 7.6
drag, startPoint x: 342, startPoint y: 115, endPoint x: 343, endPoint y: 120, distance: 4.9
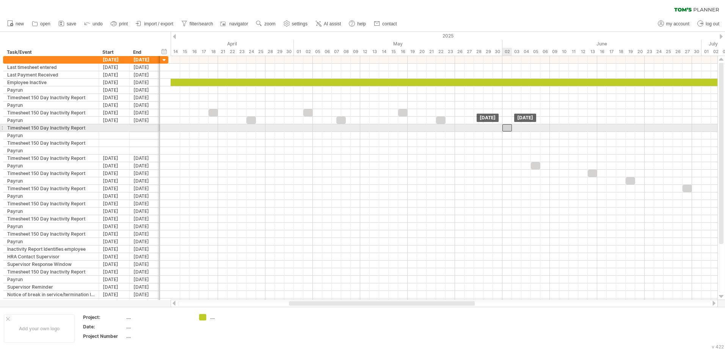
drag, startPoint x: 497, startPoint y: 157, endPoint x: 501, endPoint y: 132, distance: 24.5
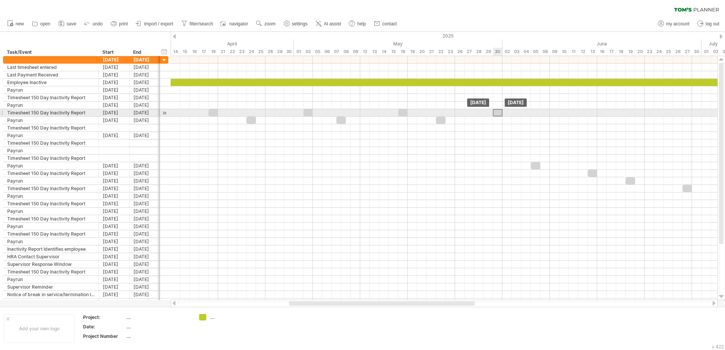
drag, startPoint x: 514, startPoint y: 135, endPoint x: 501, endPoint y: 114, distance: 24.4
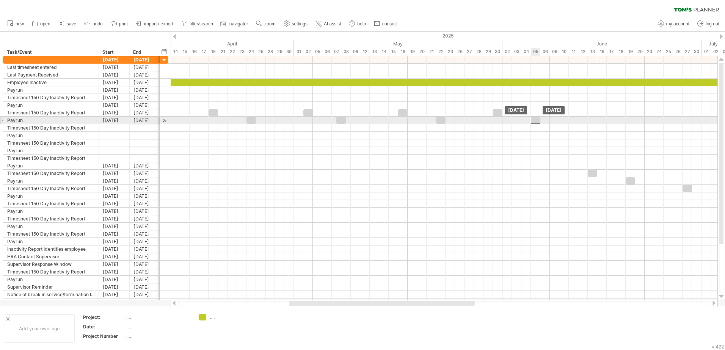
drag, startPoint x: 534, startPoint y: 165, endPoint x: 536, endPoint y: 118, distance: 46.7
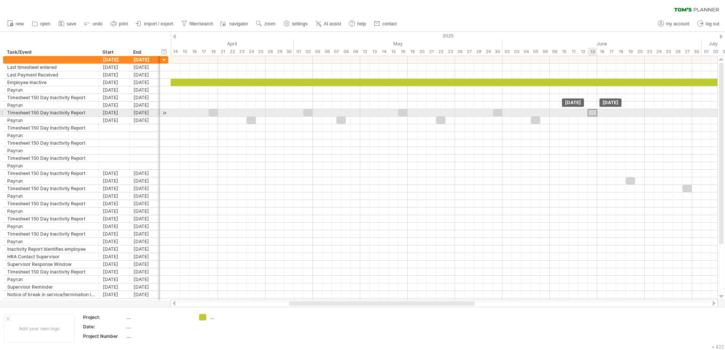
drag, startPoint x: 593, startPoint y: 171, endPoint x: 595, endPoint y: 113, distance: 58.4
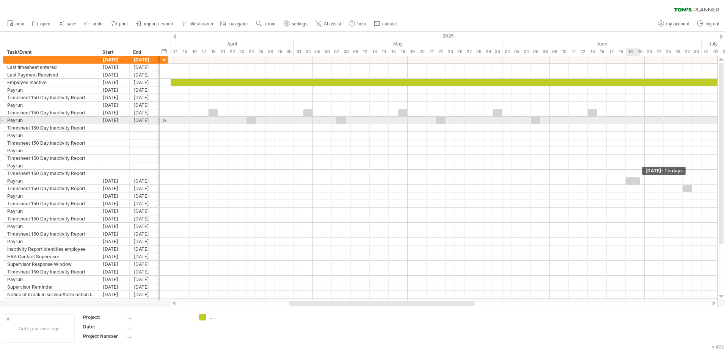
drag, startPoint x: 634, startPoint y: 182, endPoint x: 637, endPoint y: 121, distance: 61.9
click at [637, 121] on div "[DATE] - 1.5 days [DATE]" at bounding box center [444, 178] width 547 height 244
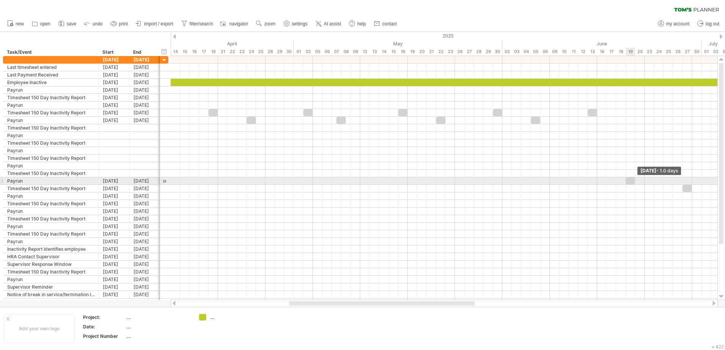
drag, startPoint x: 639, startPoint y: 182, endPoint x: 632, endPoint y: 182, distance: 7.2
click at [632, 182] on div at bounding box center [629, 180] width 9 height 7
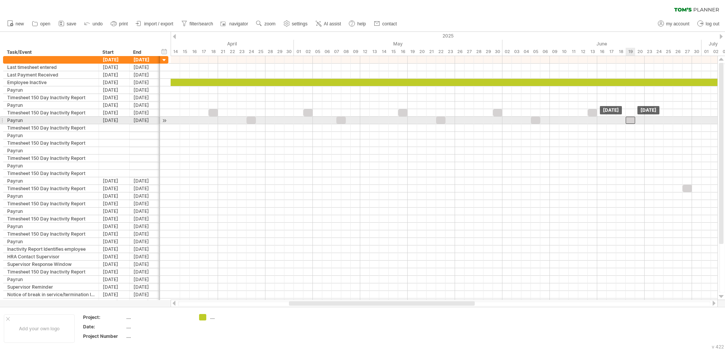
drag, startPoint x: 631, startPoint y: 181, endPoint x: 632, endPoint y: 120, distance: 61.4
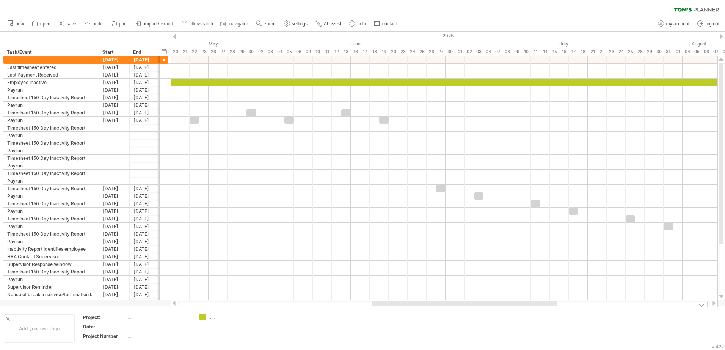
drag, startPoint x: 443, startPoint y: 304, endPoint x: 532, endPoint y: 311, distance: 89.4
click at [532, 311] on div "Trying to reach [DOMAIN_NAME] Connected again... 0% clear filter new" at bounding box center [362, 175] width 725 height 350
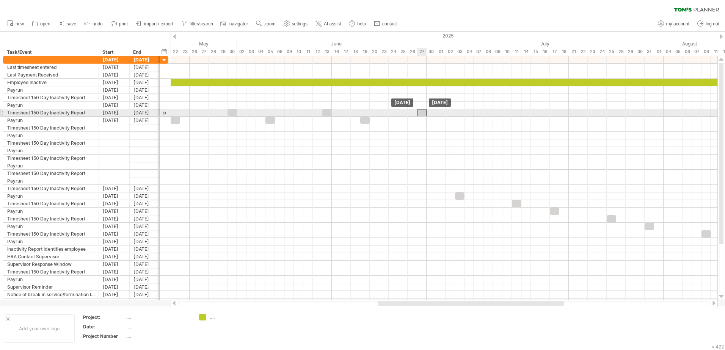
drag, startPoint x: 421, startPoint y: 188, endPoint x: 423, endPoint y: 111, distance: 76.2
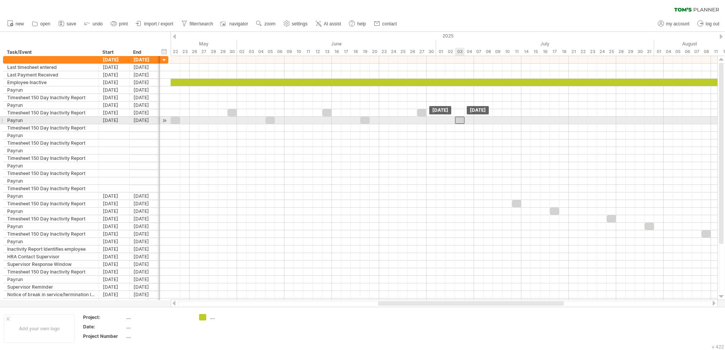
drag, startPoint x: 458, startPoint y: 184, endPoint x: 457, endPoint y: 122, distance: 62.2
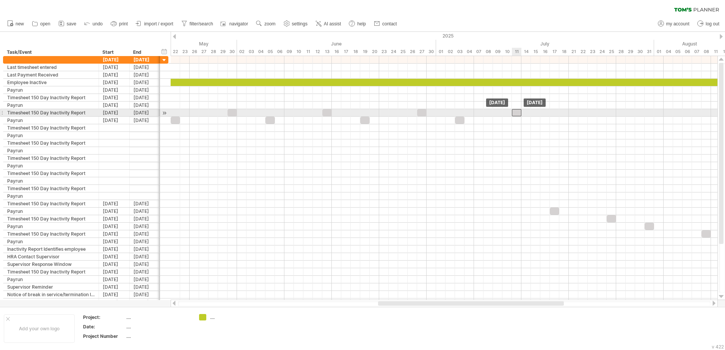
drag, startPoint x: 515, startPoint y: 203, endPoint x: 516, endPoint y: 114, distance: 89.4
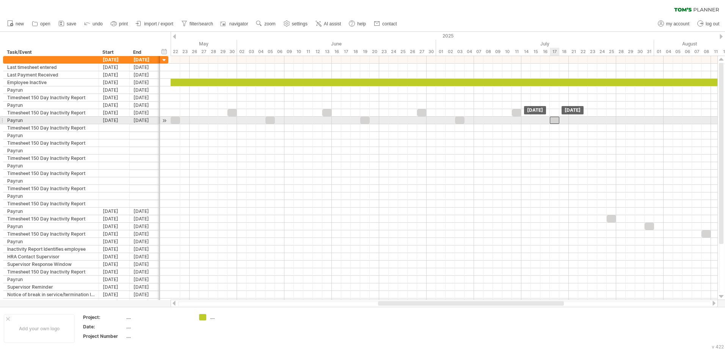
drag, startPoint x: 554, startPoint y: 212, endPoint x: 553, endPoint y: 121, distance: 91.7
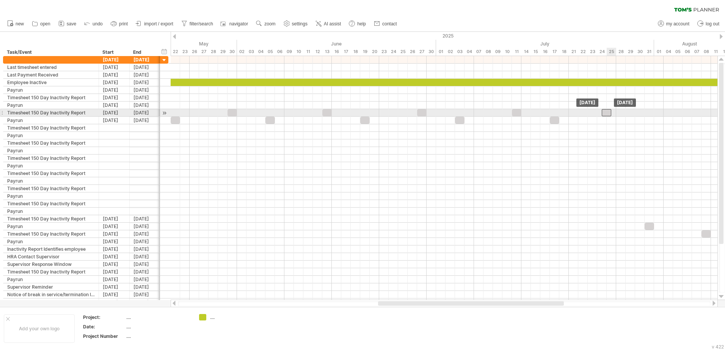
drag, startPoint x: 611, startPoint y: 216, endPoint x: 608, endPoint y: 111, distance: 104.6
click at [612, 113] on div at bounding box center [610, 112] width 9 height 7
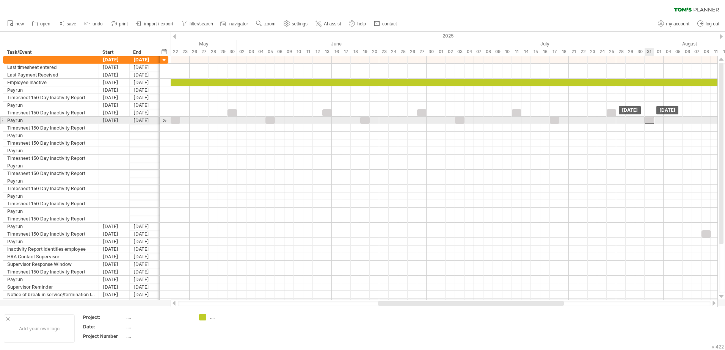
drag, startPoint x: 648, startPoint y: 227, endPoint x: 646, endPoint y: 122, distance: 104.6
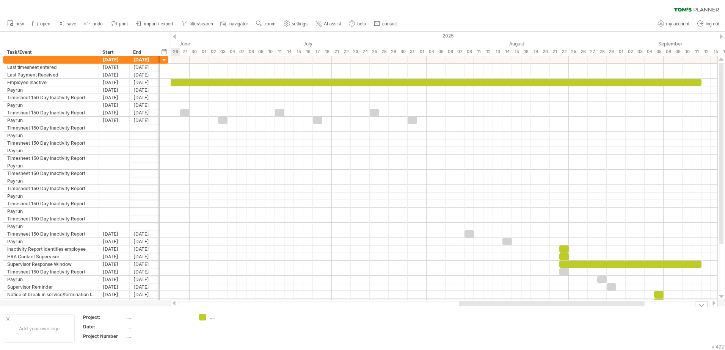
drag, startPoint x: 542, startPoint y: 303, endPoint x: 631, endPoint y: 315, distance: 89.9
click at [631, 315] on div "Trying to reach [DOMAIN_NAME] Connected again... 0% clear filter new" at bounding box center [362, 175] width 725 height 350
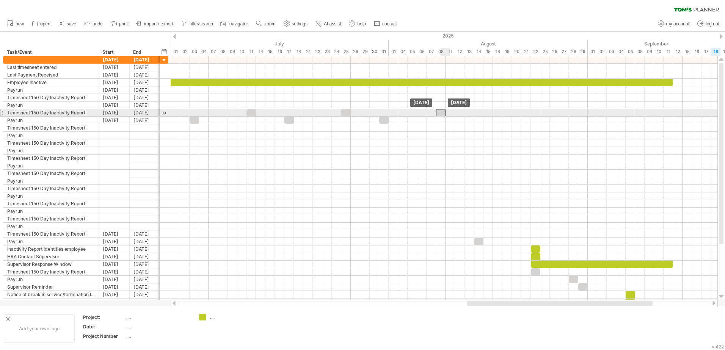
drag, startPoint x: 442, startPoint y: 235, endPoint x: 462, endPoint y: 152, distance: 85.9
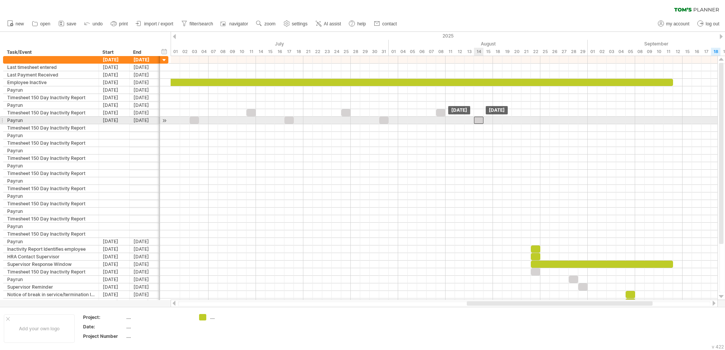
drag, startPoint x: 476, startPoint y: 241, endPoint x: 477, endPoint y: 122, distance: 119.4
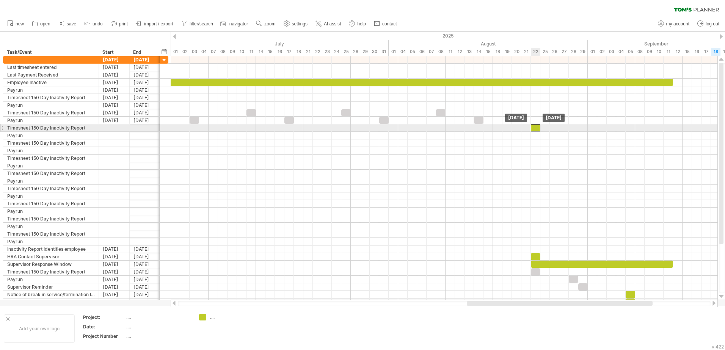
drag, startPoint x: 535, startPoint y: 249, endPoint x: 537, endPoint y: 125, distance: 123.6
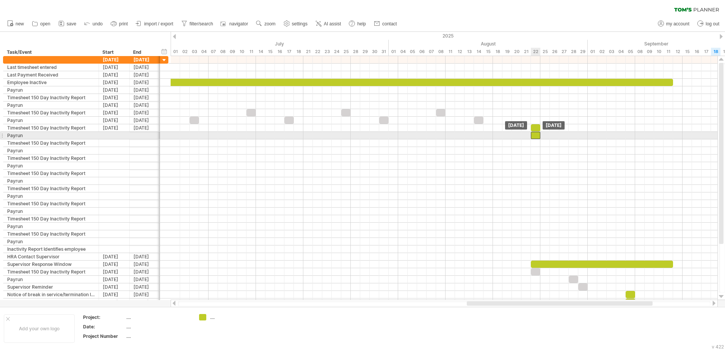
drag, startPoint x: 534, startPoint y: 257, endPoint x: 534, endPoint y: 135, distance: 122.0
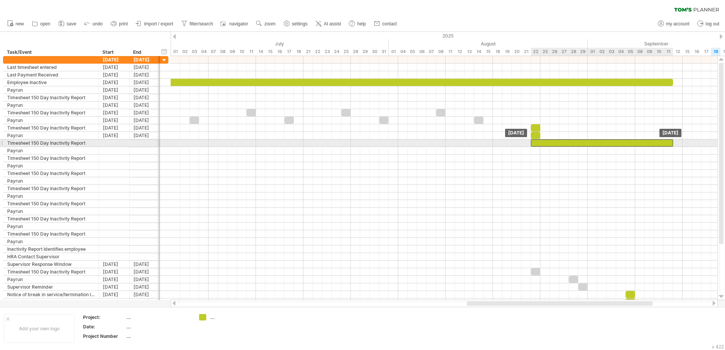
drag, startPoint x: 538, startPoint y: 263, endPoint x: 538, endPoint y: 141, distance: 121.7
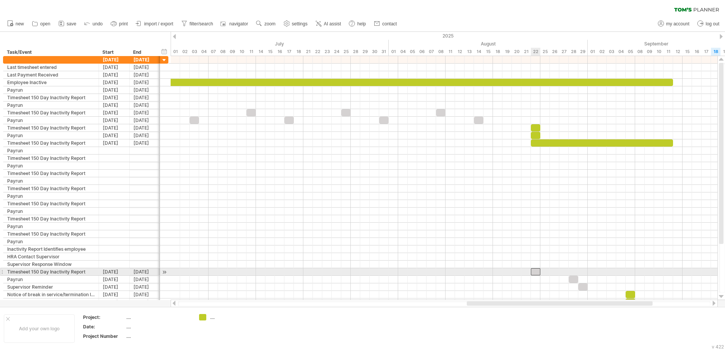
click at [537, 272] on div at bounding box center [535, 271] width 9 height 7
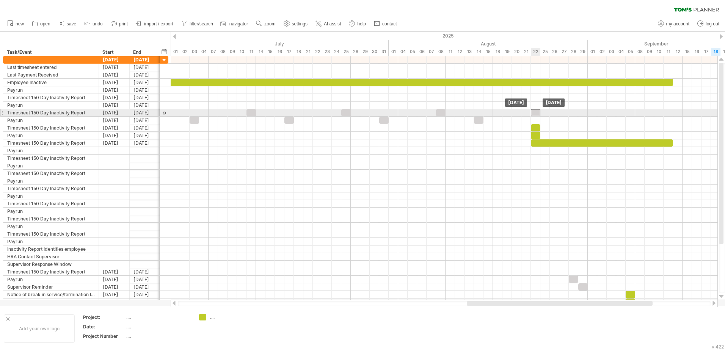
drag, startPoint x: 537, startPoint y: 272, endPoint x: 538, endPoint y: 114, distance: 158.0
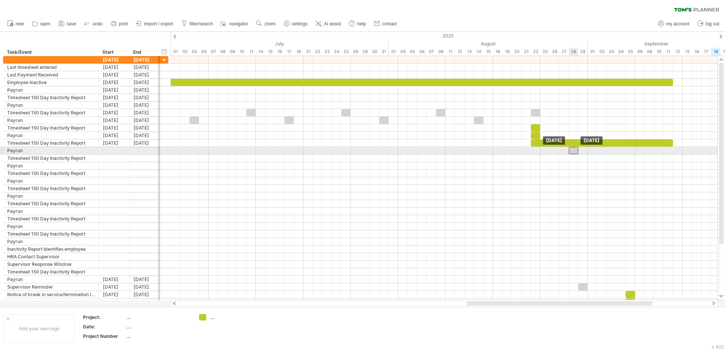
drag, startPoint x: 573, startPoint y: 282, endPoint x: 574, endPoint y: 150, distance: 131.1
drag, startPoint x: 582, startPoint y: 284, endPoint x: 583, endPoint y: 152, distance: 132.7
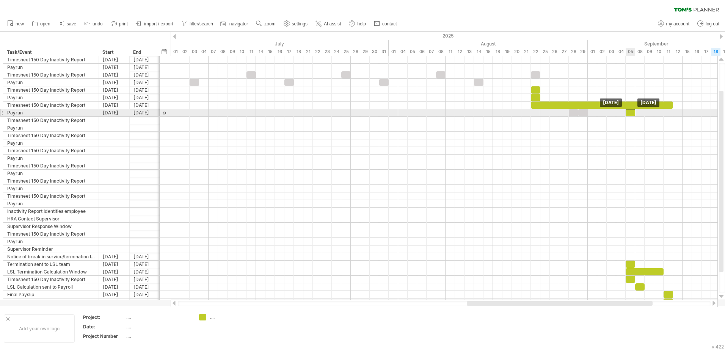
drag, startPoint x: 631, startPoint y: 259, endPoint x: 630, endPoint y: 116, distance: 143.3
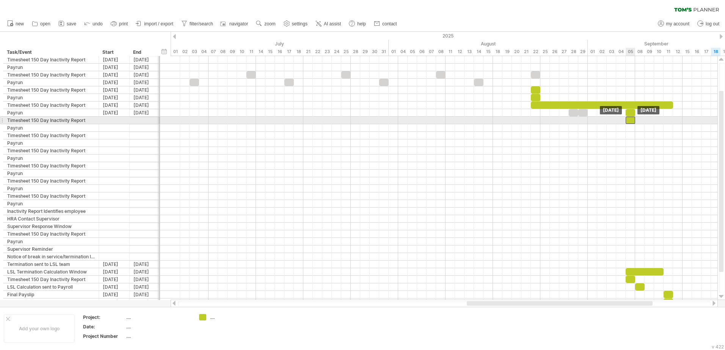
drag, startPoint x: 632, startPoint y: 264, endPoint x: 633, endPoint y: 120, distance: 144.0
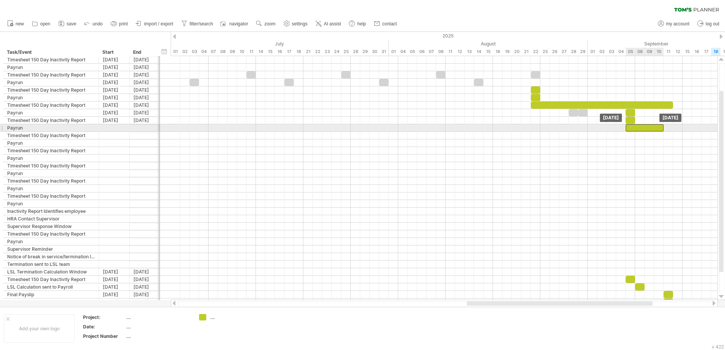
drag, startPoint x: 631, startPoint y: 273, endPoint x: 632, endPoint y: 128, distance: 144.4
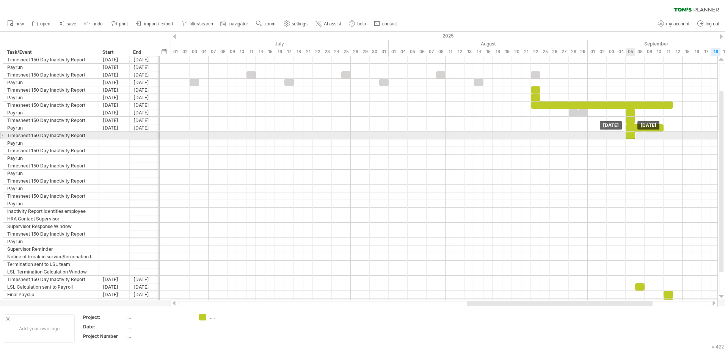
drag, startPoint x: 629, startPoint y: 279, endPoint x: 630, endPoint y: 135, distance: 144.4
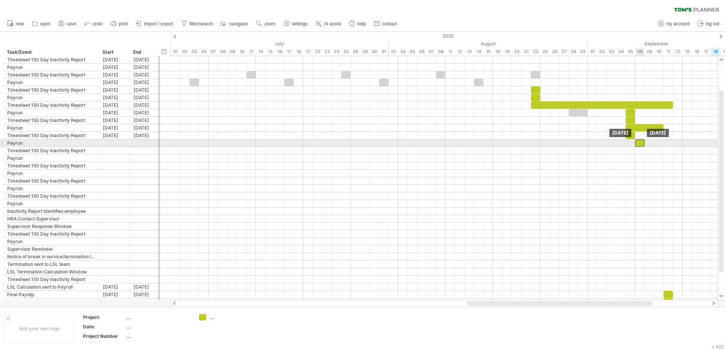
drag, startPoint x: 641, startPoint y: 285, endPoint x: 641, endPoint y: 143, distance: 142.1
drag, startPoint x: 666, startPoint y: 292, endPoint x: 658, endPoint y: 146, distance: 146.9
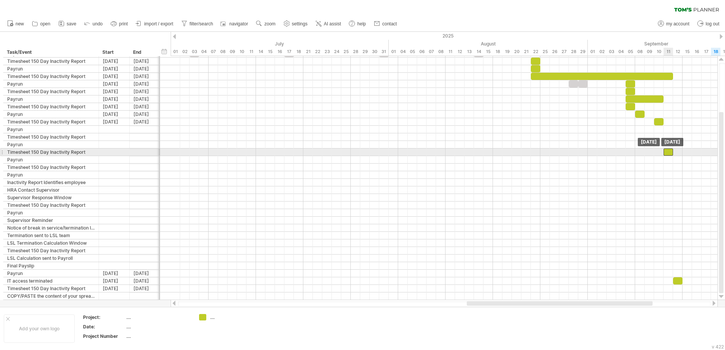
drag, startPoint x: 669, startPoint y: 275, endPoint x: 669, endPoint y: 146, distance: 129.6
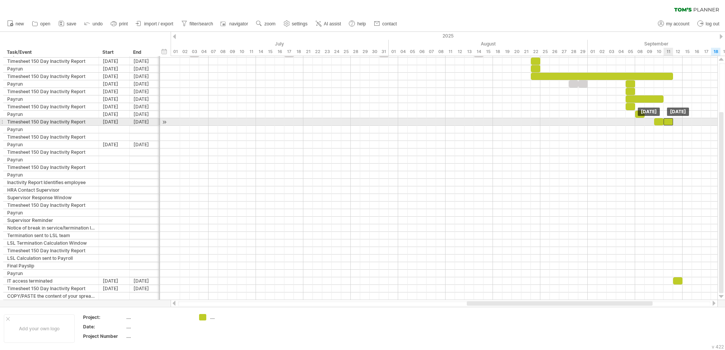
drag, startPoint x: 669, startPoint y: 144, endPoint x: 670, endPoint y: 122, distance: 21.6
click at [658, 124] on div at bounding box center [658, 121] width 9 height 7
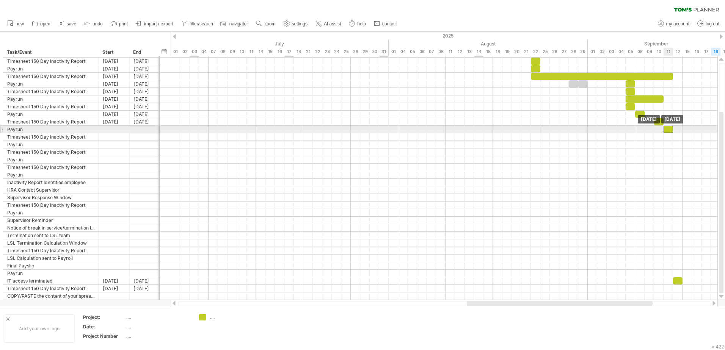
drag, startPoint x: 667, startPoint y: 124, endPoint x: 667, endPoint y: 132, distance: 8.0
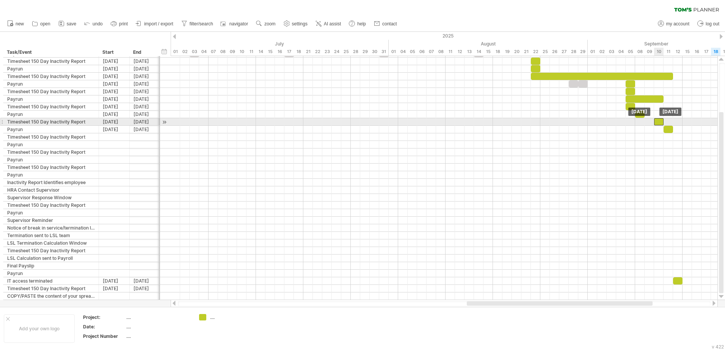
click at [661, 122] on div at bounding box center [658, 121] width 9 height 7
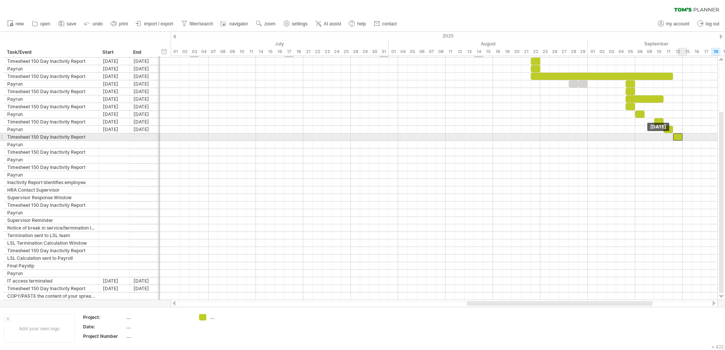
drag, startPoint x: 677, startPoint y: 281, endPoint x: 666, endPoint y: 175, distance: 107.0
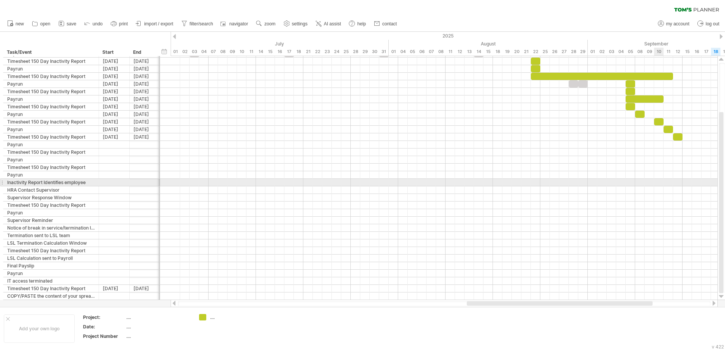
click at [662, 190] on div at bounding box center [444, 190] width 547 height 8
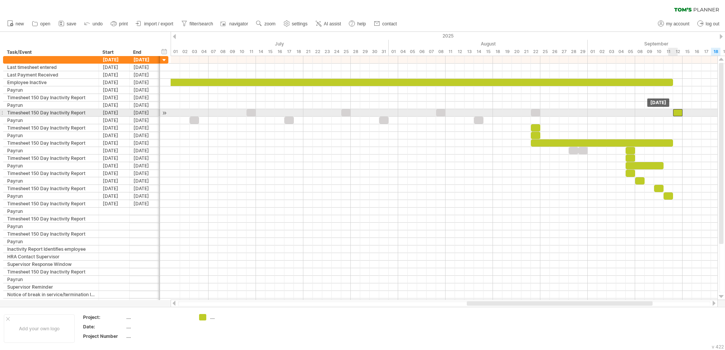
drag, startPoint x: 675, startPoint y: 206, endPoint x: 673, endPoint y: 114, distance: 92.5
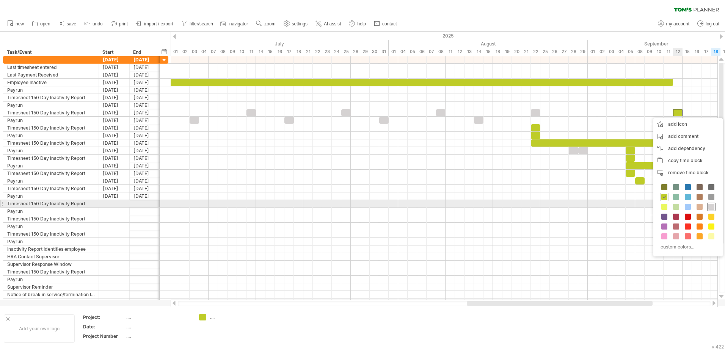
click at [710, 207] on span at bounding box center [711, 207] width 6 height 6
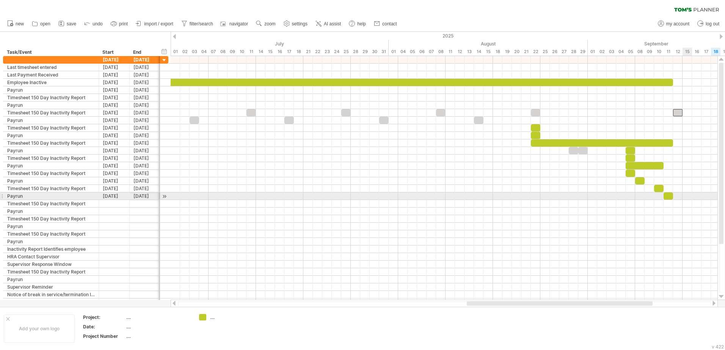
click at [630, 214] on div at bounding box center [444, 212] width 547 height 8
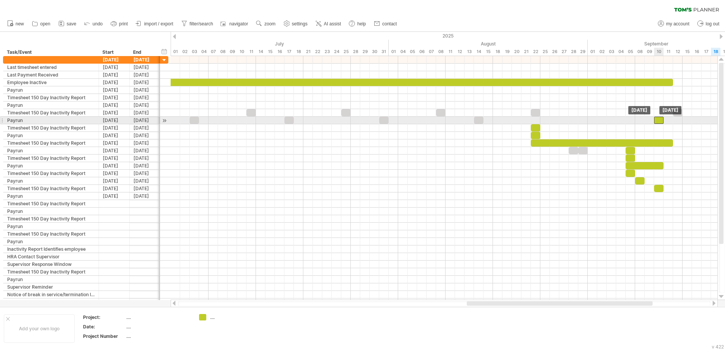
drag, startPoint x: 669, startPoint y: 197, endPoint x: 662, endPoint y: 124, distance: 74.3
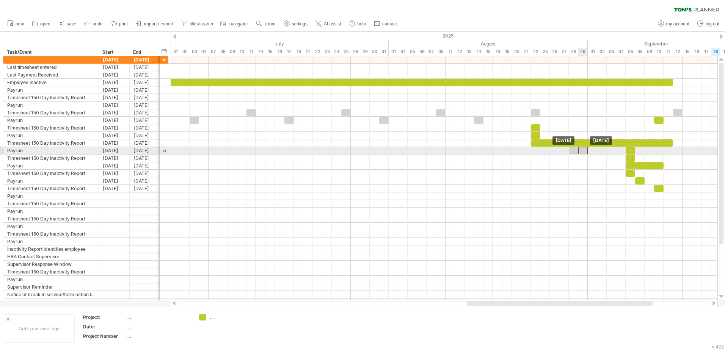
click at [581, 152] on div at bounding box center [582, 150] width 9 height 7
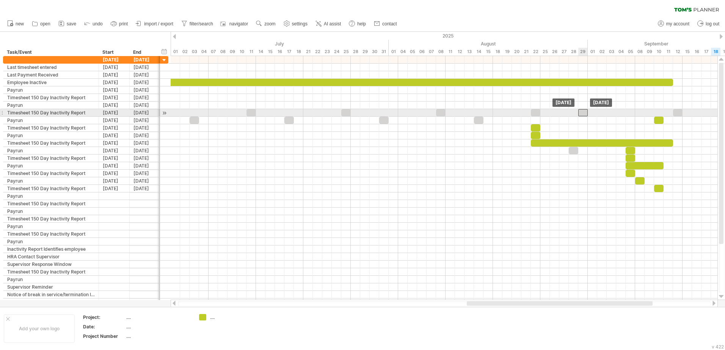
drag, startPoint x: 581, startPoint y: 152, endPoint x: 581, endPoint y: 113, distance: 39.0
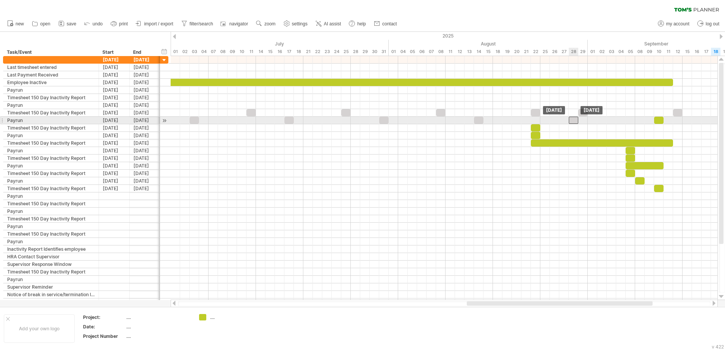
drag, startPoint x: 570, startPoint y: 148, endPoint x: 569, endPoint y: 121, distance: 27.0
click at [575, 121] on div at bounding box center [573, 120] width 9 height 7
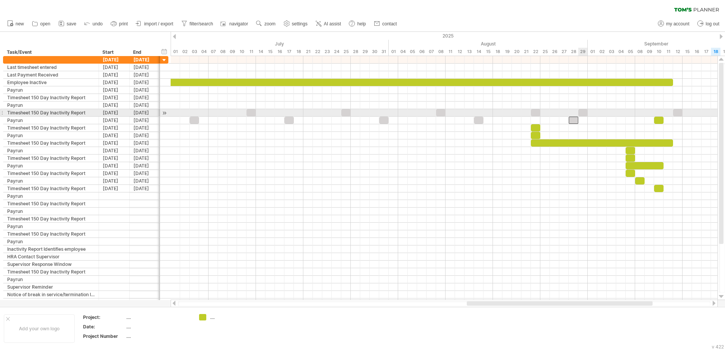
click at [583, 111] on div at bounding box center [582, 112] width 9 height 7
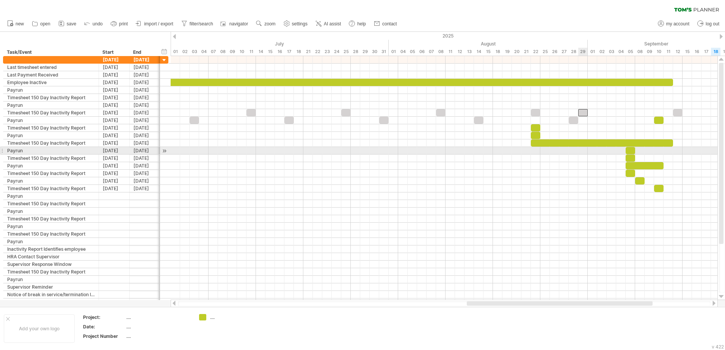
click at [573, 173] on div at bounding box center [444, 174] width 547 height 8
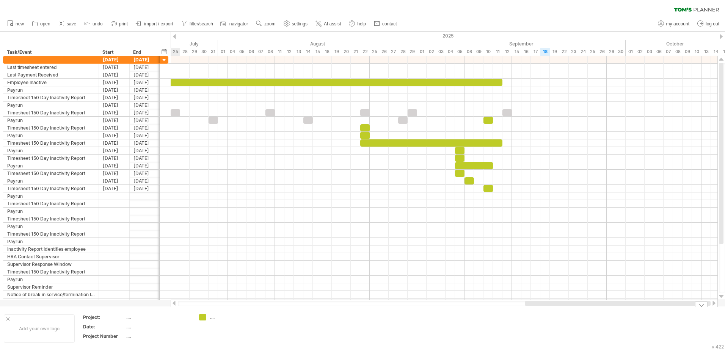
drag, startPoint x: 571, startPoint y: 304, endPoint x: 650, endPoint y: 315, distance: 80.0
click at [650, 315] on div "Trying to reach [DOMAIN_NAME] Connected again... 0% clear filter new" at bounding box center [362, 175] width 725 height 350
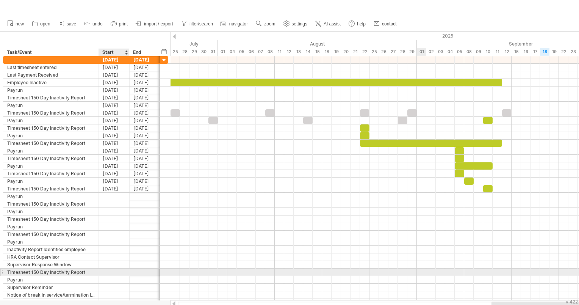
scroll to position [224, 0]
